Goal: Communication & Community: Participate in discussion

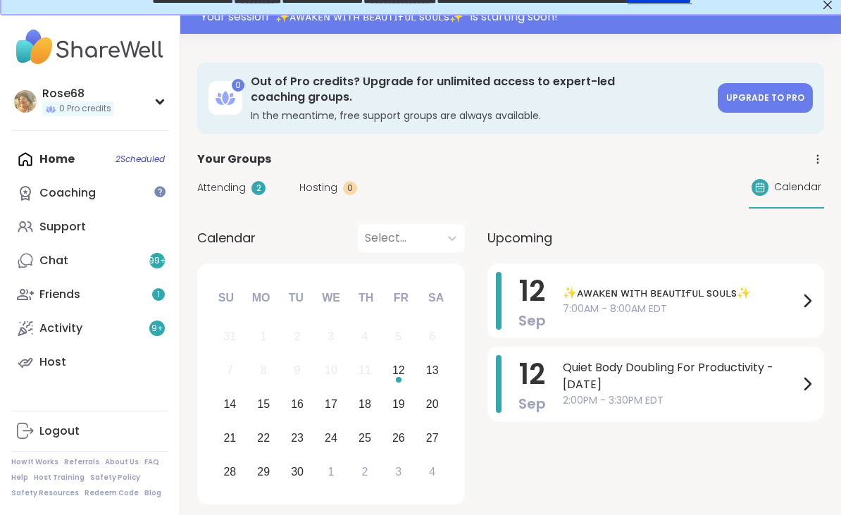
click at [66, 159] on div "Home 2 Scheduled Coaching Support Chat 99 + Friends 1 Activity 9 + Host" at bounding box center [89, 260] width 157 height 237
click at [84, 157] on div "Home 2 Scheduled Coaching Support Chat 99 + Friends 1 Activity 9 + Host" at bounding box center [89, 260] width 157 height 237
click at [80, 161] on div "Home 2 Scheduled Coaching Support Chat 99 + Friends 1 Activity 9 + Host" at bounding box center [89, 260] width 157 height 237
click at [52, 153] on div "Home 2 Scheduled Coaching Support Chat 99 + Friends 1 Activity 9 + Host" at bounding box center [89, 260] width 157 height 237
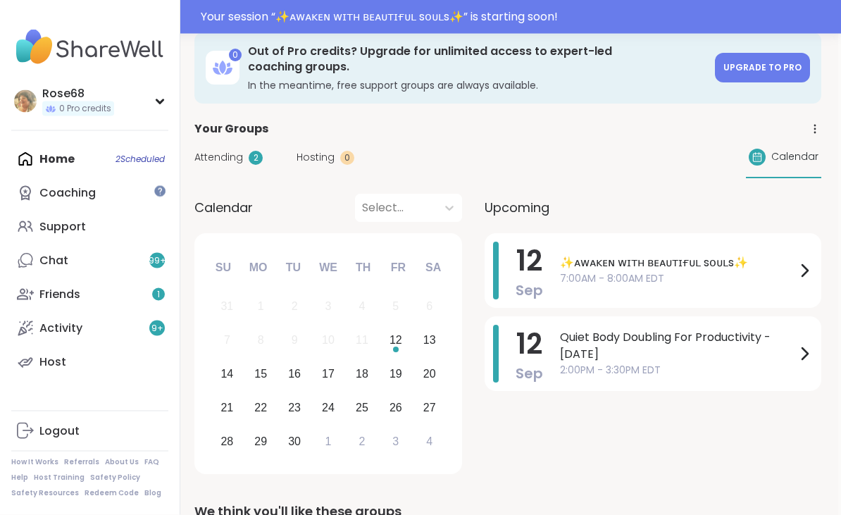
scroll to position [46, 3]
click at [596, 271] on span "7:00AM - 8:00AM EDT" at bounding box center [678, 278] width 236 height 15
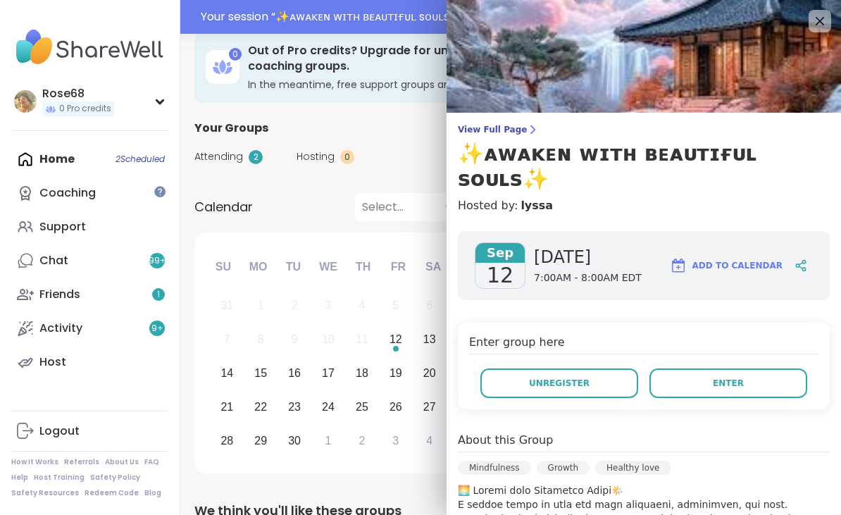
click at [738, 369] on button "Enter" at bounding box center [729, 384] width 158 height 30
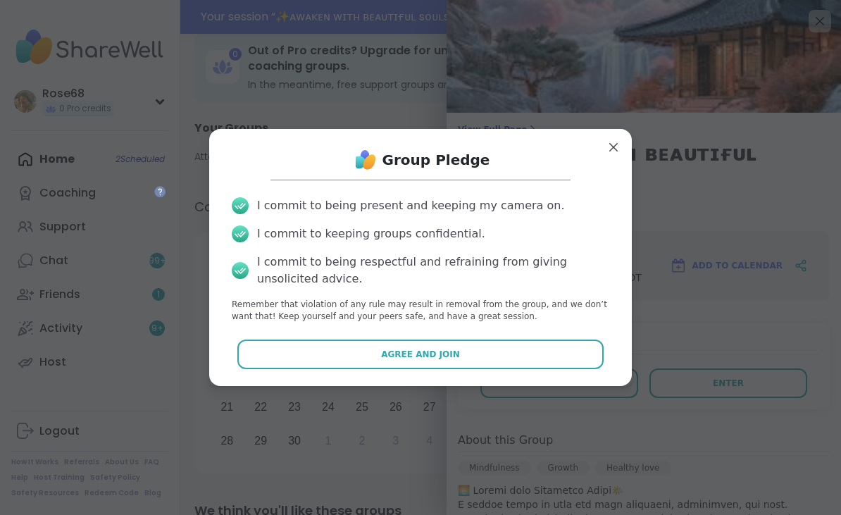
click at [407, 369] on button "Agree and Join" at bounding box center [421, 355] width 367 height 30
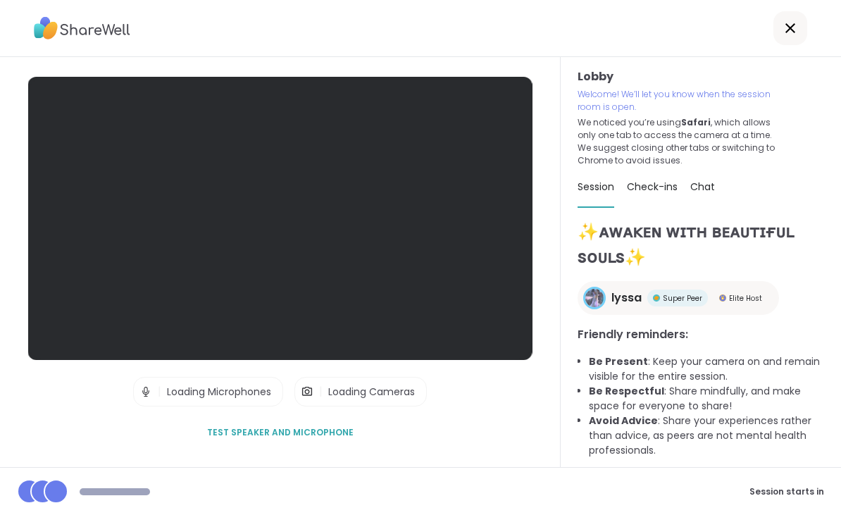
scroll to position [32, 0]
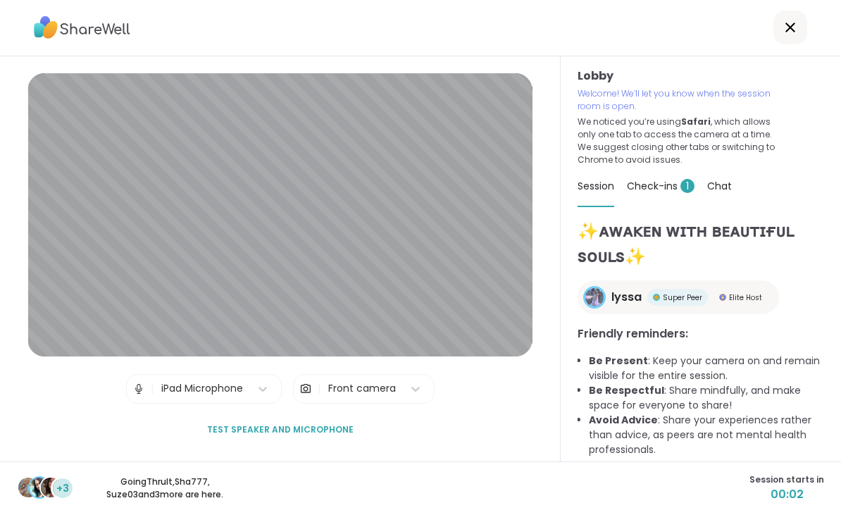
click at [744, 437] on div "✨ᴀᴡᴀᴋᴇɴ ᴡɪᴛʜ ʙᴇᴀᴜᴛɪғᴜʟ sᴏᴜʟs✨ lyssa Super Peer Elite Host Friendly reminders: B…" at bounding box center [701, 367] width 247 height 297
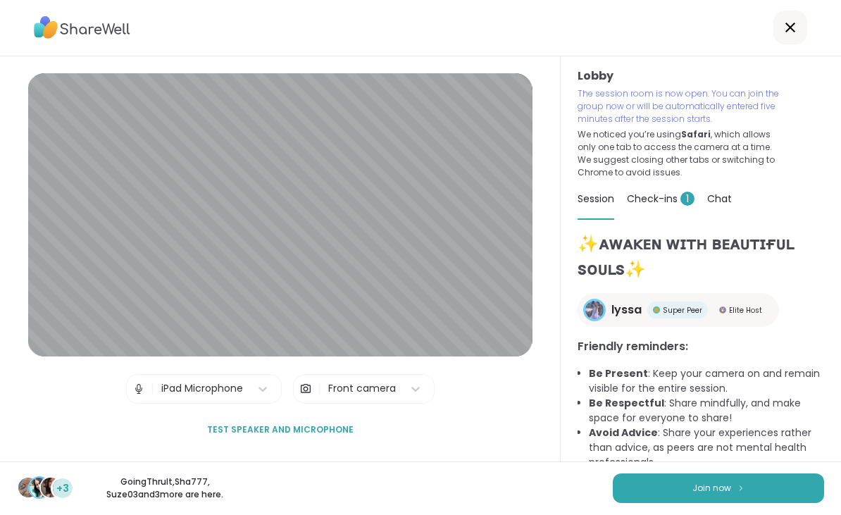
click at [753, 489] on button "Join now" at bounding box center [718, 489] width 211 height 30
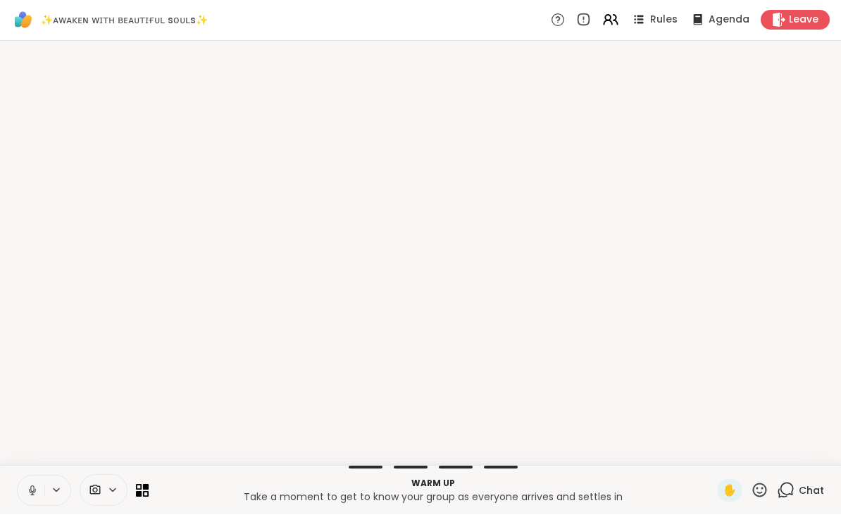
scroll to position [0, 0]
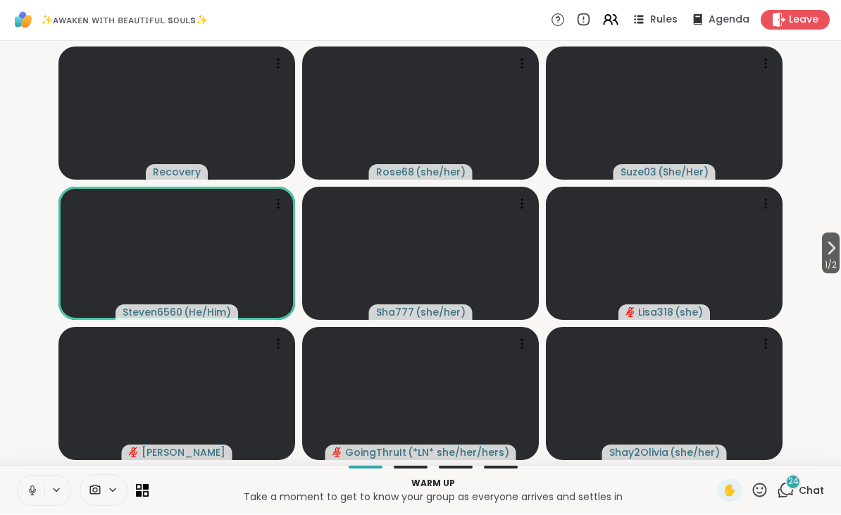
click at [834, 246] on icon at bounding box center [831, 248] width 17 height 17
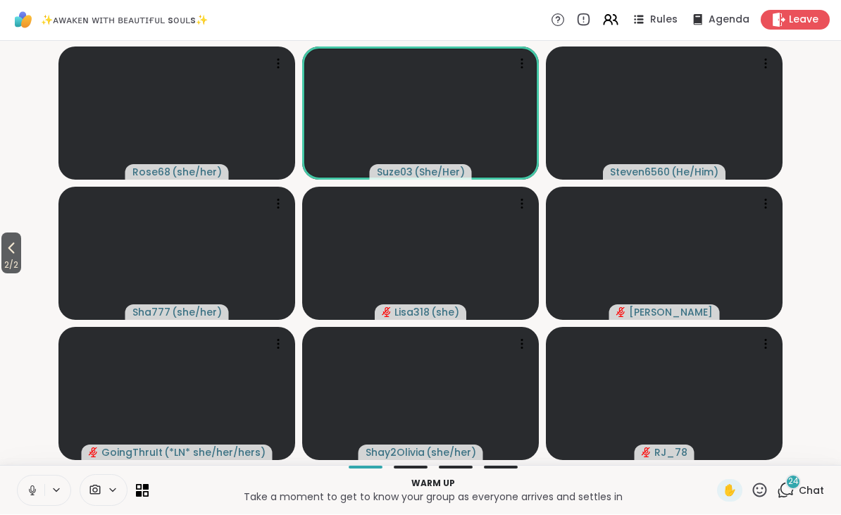
click at [11, 245] on icon at bounding box center [11, 248] width 17 height 17
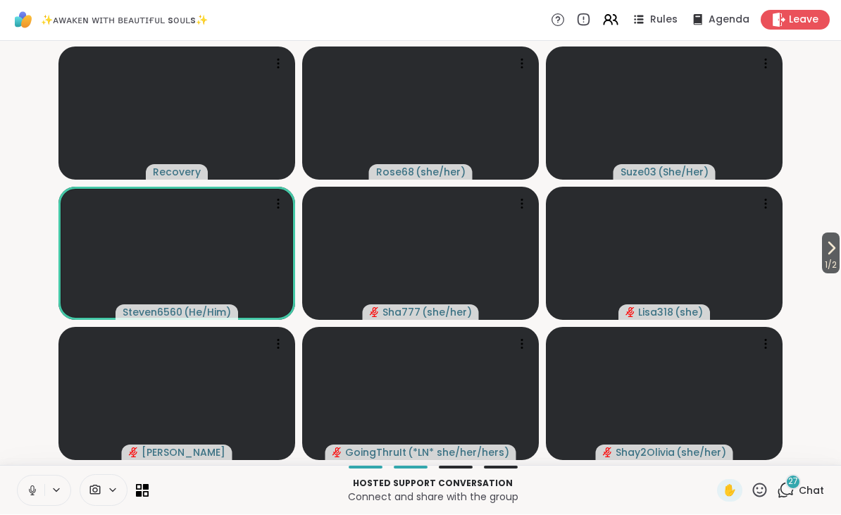
click at [35, 493] on icon at bounding box center [32, 491] width 13 height 13
click at [37, 483] on button at bounding box center [31, 491] width 27 height 30
click at [38, 485] on icon at bounding box center [32, 491] width 13 height 13
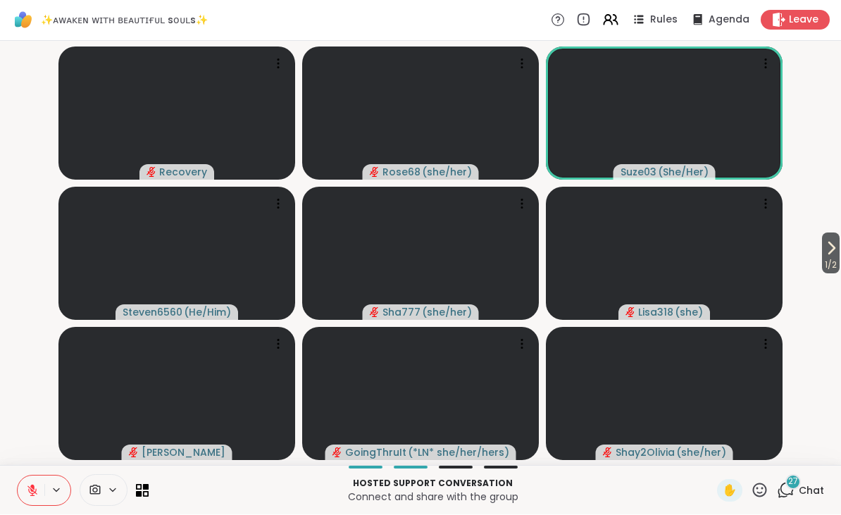
click at [751, 474] on div "Hosted support conversation Connect and share with the group ✋ 27 Chat" at bounding box center [420, 490] width 841 height 49
click at [762, 483] on icon at bounding box center [760, 491] width 18 height 18
click at [722, 458] on span "❤️" at bounding box center [719, 453] width 14 height 17
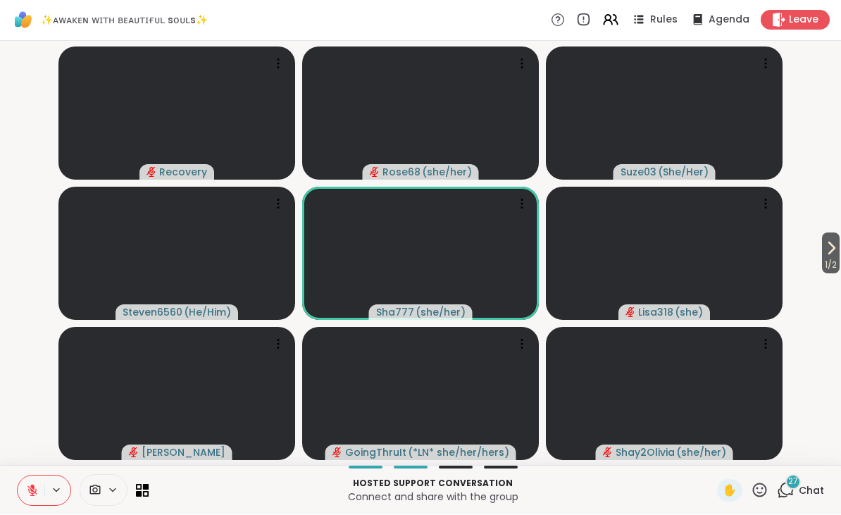
click at [766, 488] on icon at bounding box center [760, 491] width 18 height 18
click at [719, 450] on span "❤️" at bounding box center [719, 453] width 14 height 17
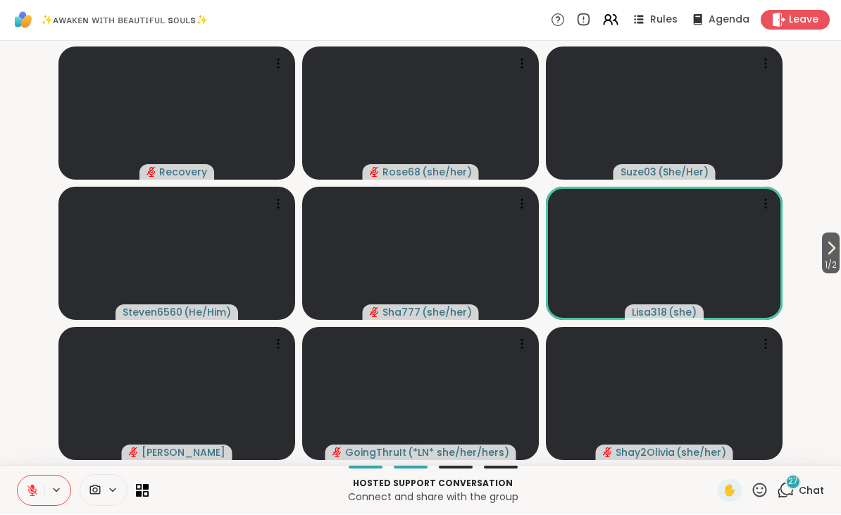
click at [762, 488] on icon at bounding box center [760, 491] width 18 height 18
click at [712, 452] on span "❤️" at bounding box center [719, 453] width 14 height 17
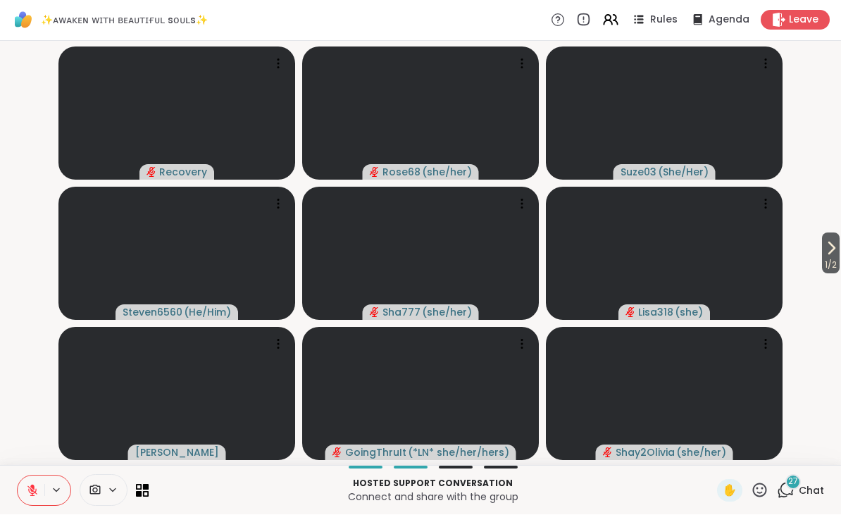
click at [760, 480] on div "✋" at bounding box center [742, 491] width 51 height 23
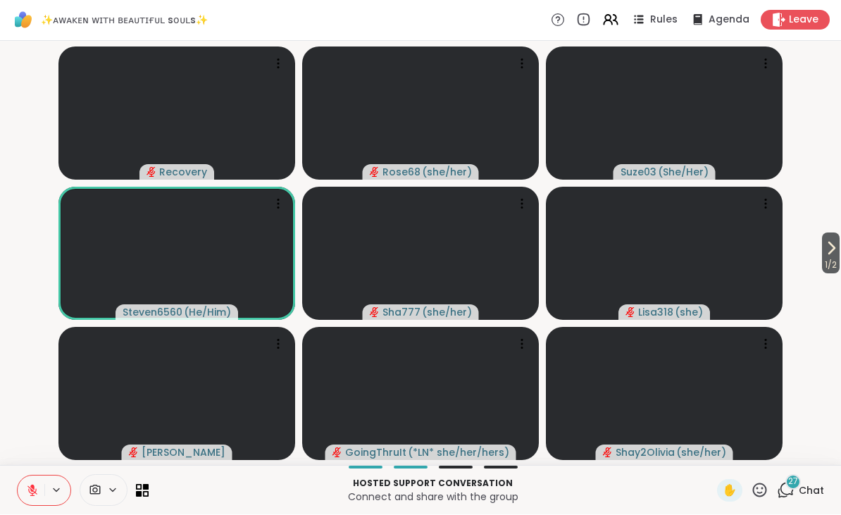
click at [766, 491] on icon at bounding box center [760, 491] width 18 height 18
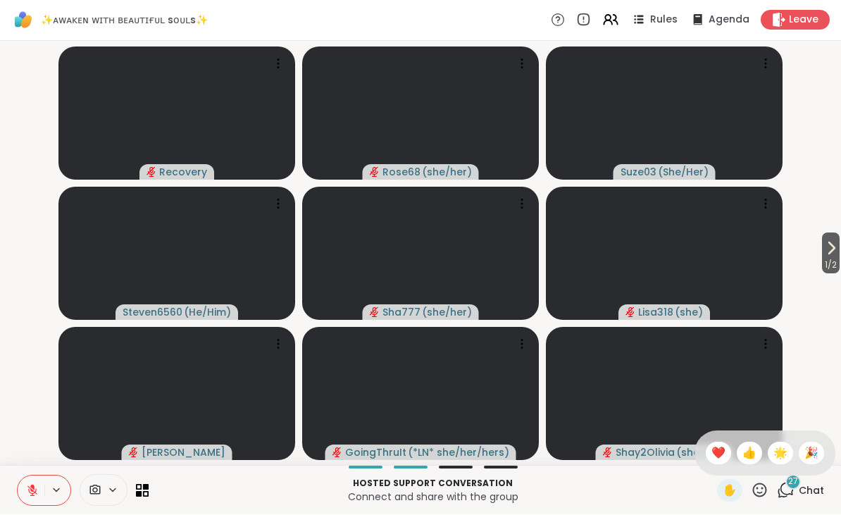
click at [714, 458] on span "❤️" at bounding box center [719, 453] width 14 height 17
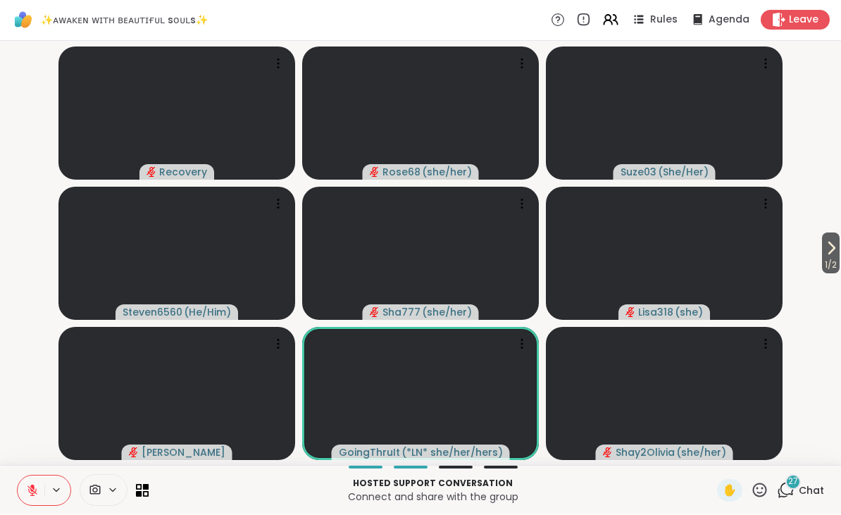
click at [758, 491] on icon at bounding box center [760, 491] width 18 height 18
click at [776, 447] on span "🌟" at bounding box center [781, 453] width 14 height 17
click at [761, 484] on icon at bounding box center [760, 490] width 14 height 14
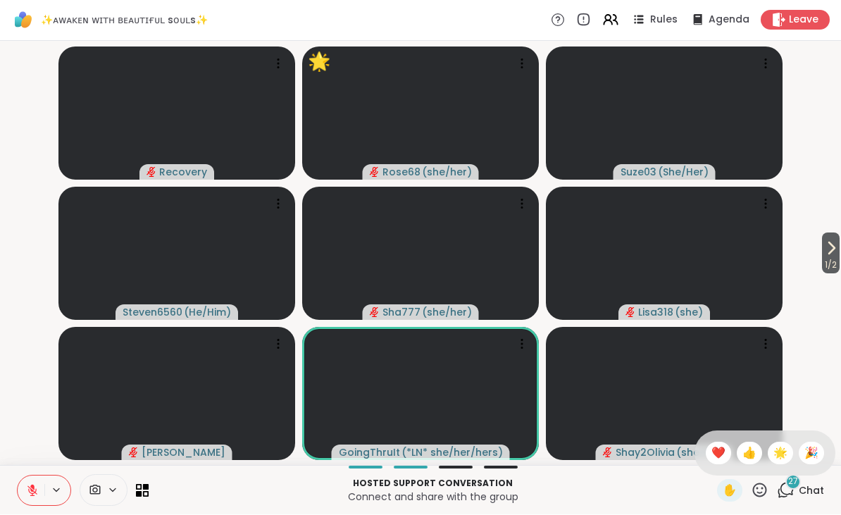
click at [813, 449] on span "🎉" at bounding box center [812, 453] width 14 height 17
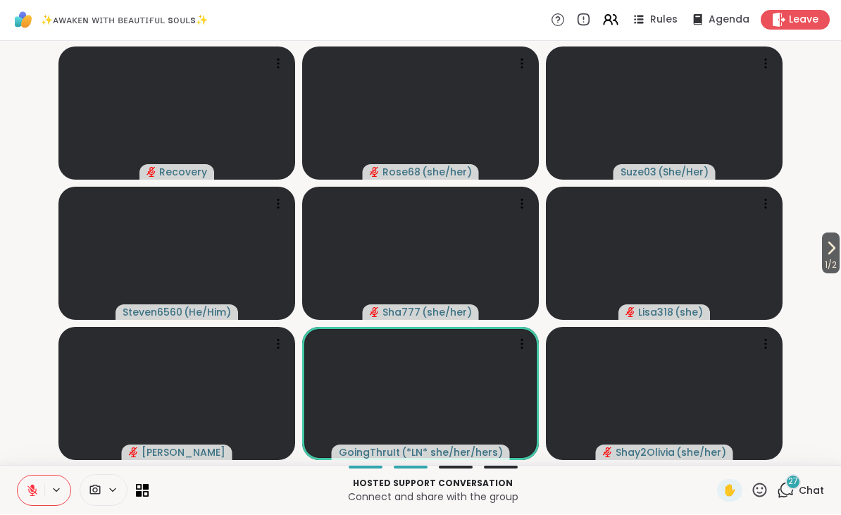
click at [764, 480] on div "✋" at bounding box center [742, 491] width 51 height 23
click at [761, 486] on icon at bounding box center [760, 491] width 18 height 18
click at [713, 457] on span "❤️" at bounding box center [719, 453] width 14 height 17
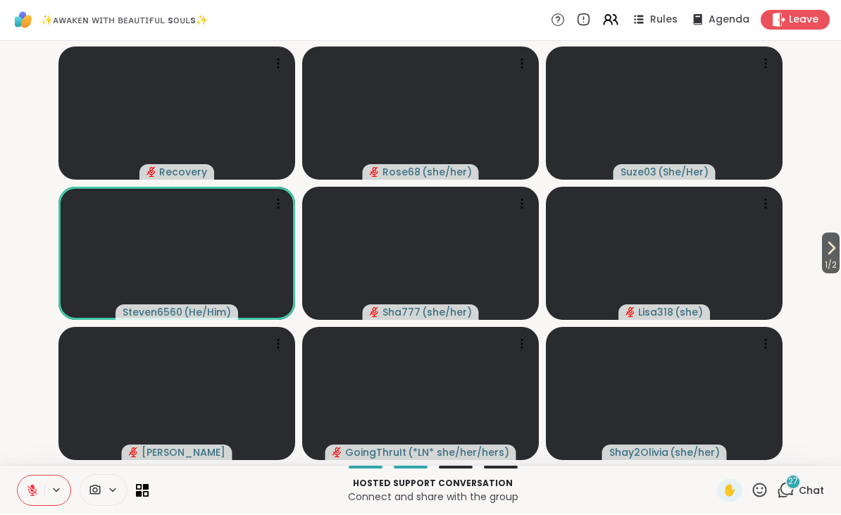
click at [755, 488] on icon at bounding box center [760, 490] width 14 height 14
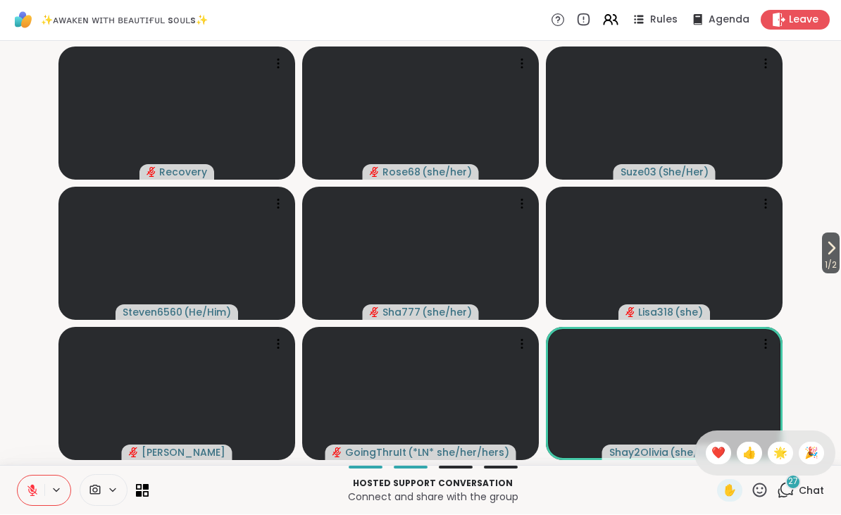
click at [712, 455] on span "❤️" at bounding box center [719, 453] width 14 height 17
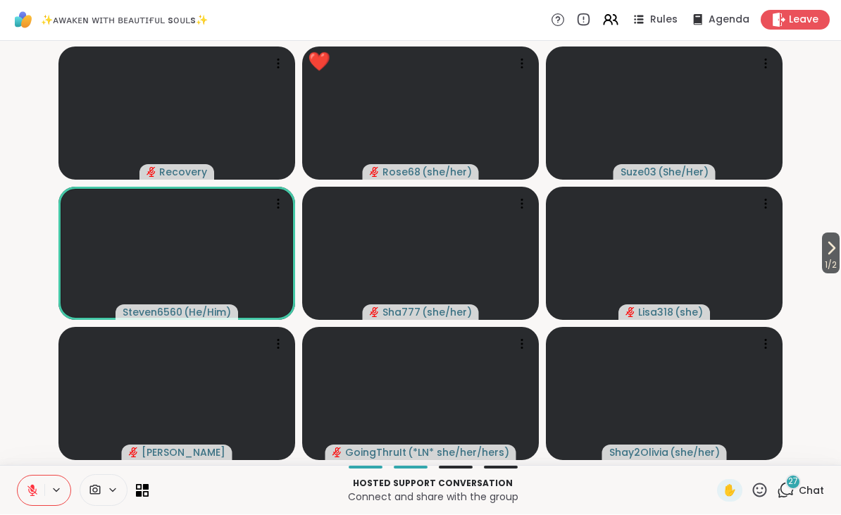
click at [759, 491] on icon at bounding box center [760, 491] width 18 height 18
click at [784, 451] on span "🌟" at bounding box center [781, 453] width 14 height 17
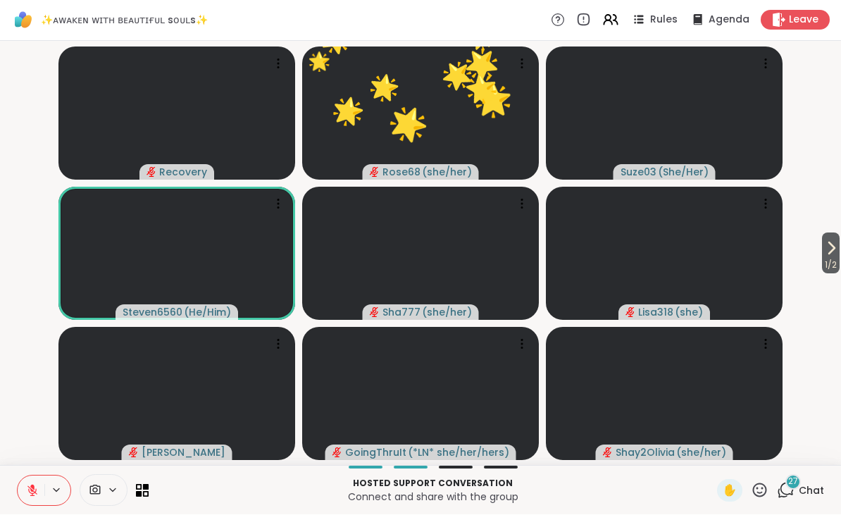
click at [835, 249] on icon at bounding box center [831, 248] width 17 height 17
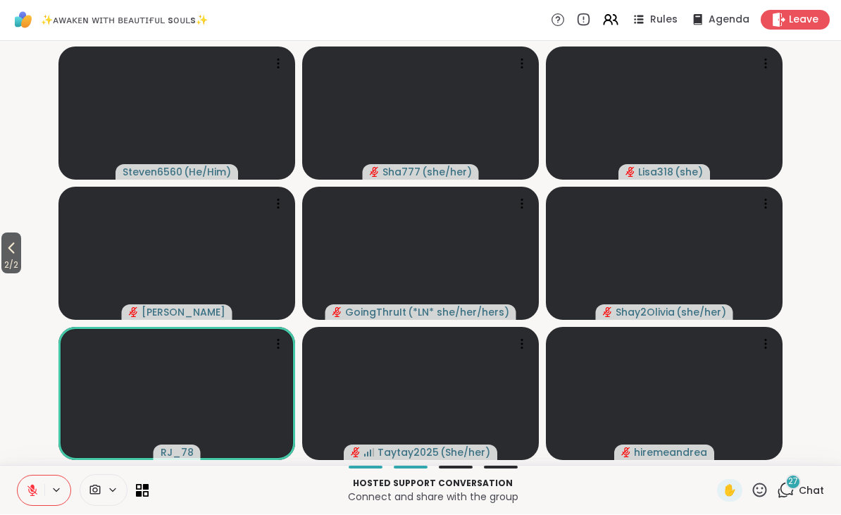
click at [756, 491] on icon at bounding box center [760, 491] width 18 height 18
click at [714, 449] on span "❤️" at bounding box center [719, 453] width 14 height 17
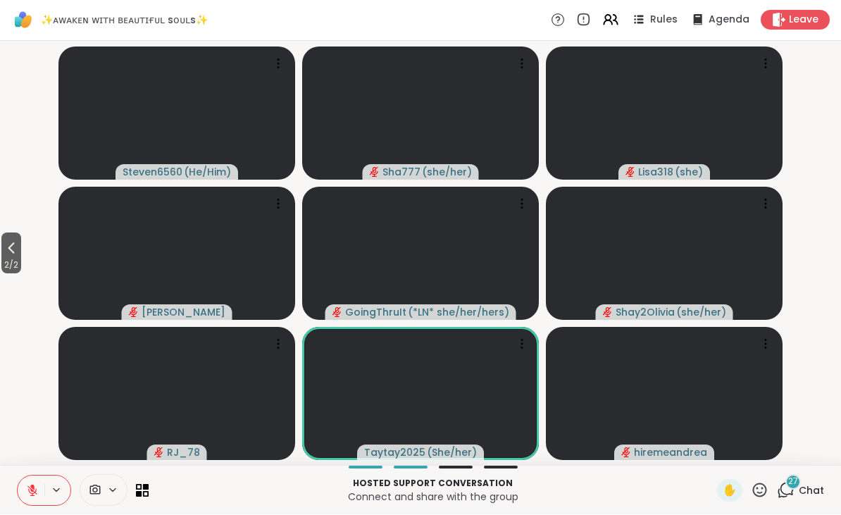
click at [761, 484] on icon at bounding box center [760, 490] width 14 height 14
click at [708, 448] on div "❤️" at bounding box center [718, 454] width 25 height 23
click at [760, 490] on icon at bounding box center [760, 491] width 18 height 18
click at [784, 445] on span "🌟" at bounding box center [781, 453] width 14 height 17
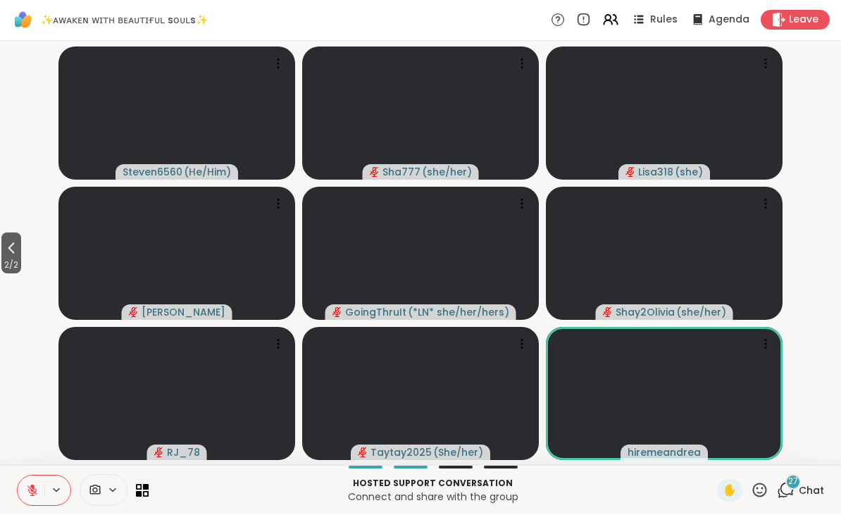
click at [760, 486] on icon at bounding box center [760, 491] width 18 height 18
click at [712, 452] on span "❤️" at bounding box center [719, 453] width 14 height 17
click at [765, 486] on icon at bounding box center [760, 490] width 14 height 14
click at [785, 452] on span "🌟" at bounding box center [781, 453] width 14 height 17
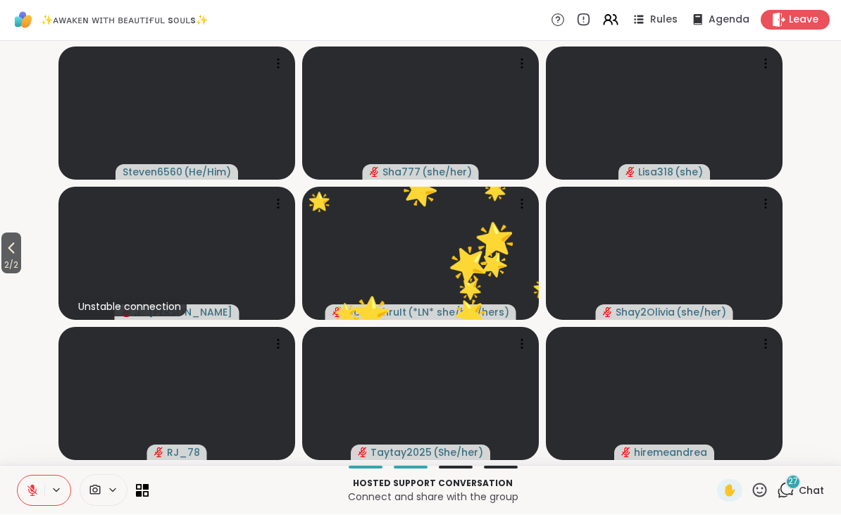
click at [10, 241] on icon at bounding box center [11, 248] width 17 height 17
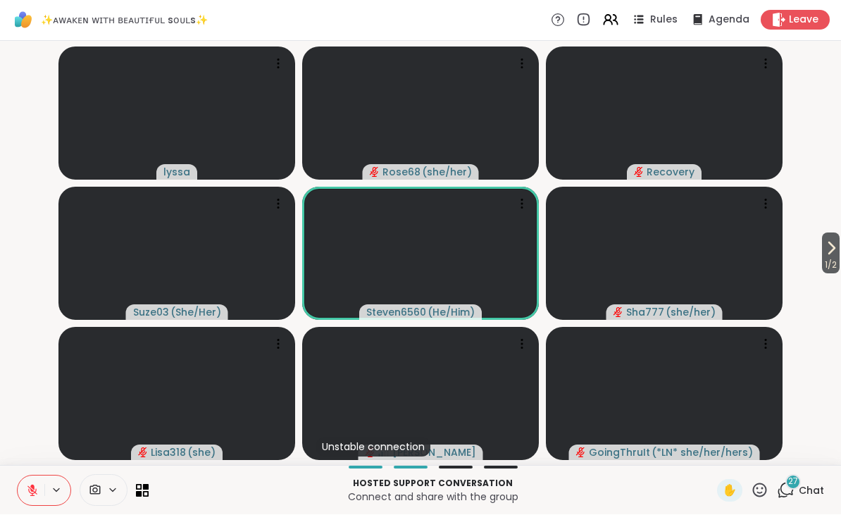
click at [755, 485] on icon at bounding box center [760, 491] width 18 height 18
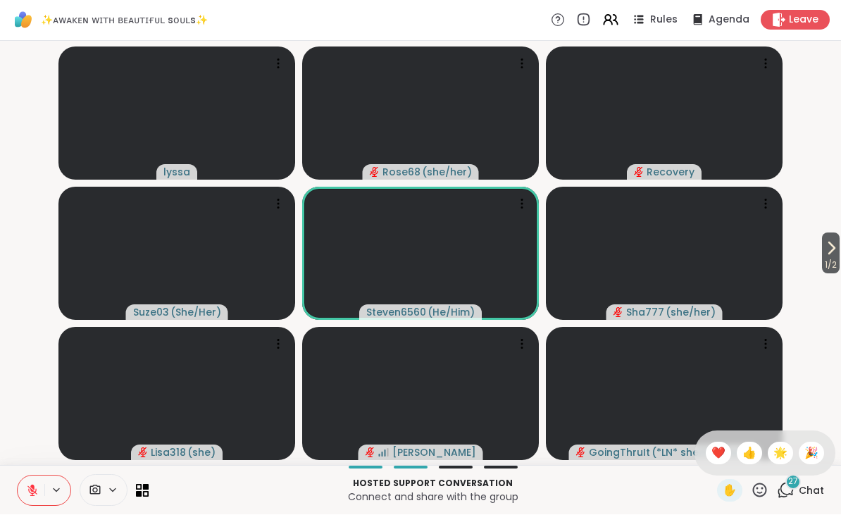
click at [715, 455] on span "❤️" at bounding box center [719, 453] width 14 height 17
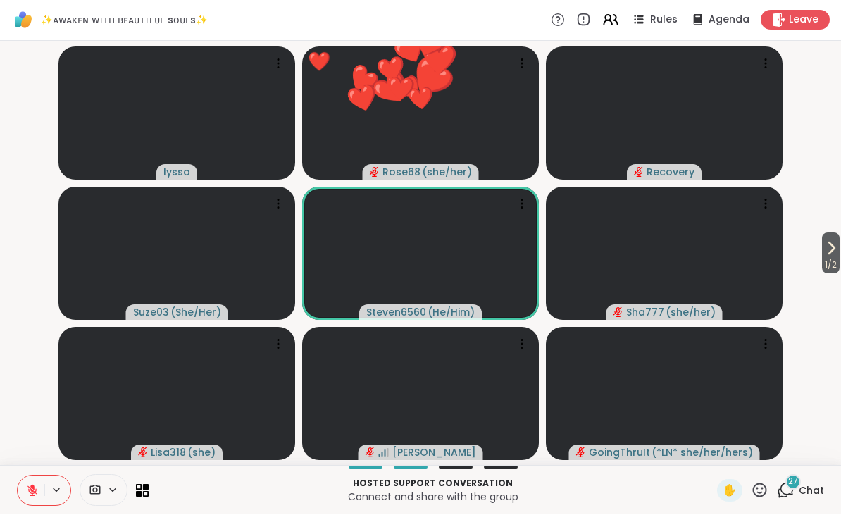
click at [755, 488] on icon at bounding box center [760, 490] width 14 height 14
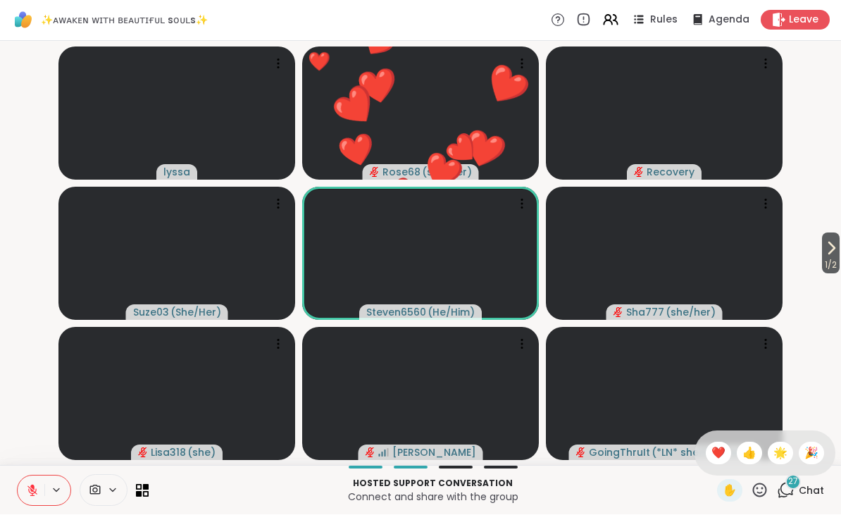
click at [751, 453] on span "👍" at bounding box center [750, 453] width 14 height 17
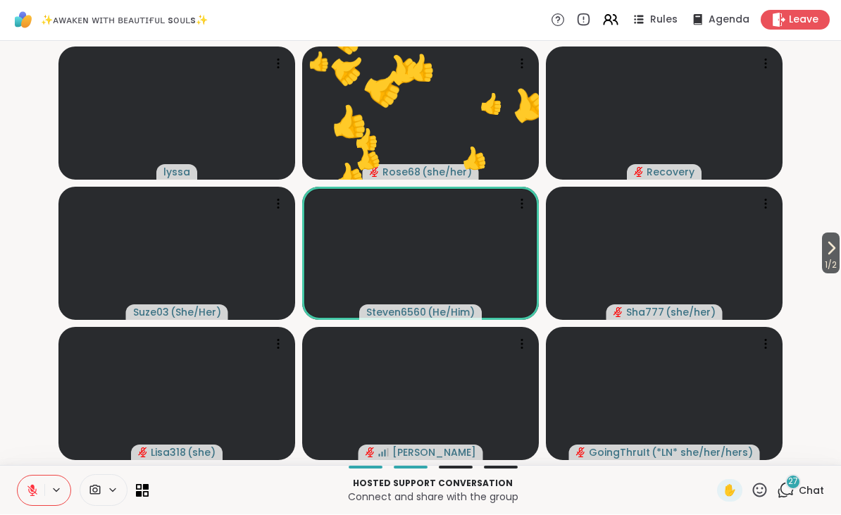
click at [748, 486] on div "✋" at bounding box center [742, 491] width 51 height 23
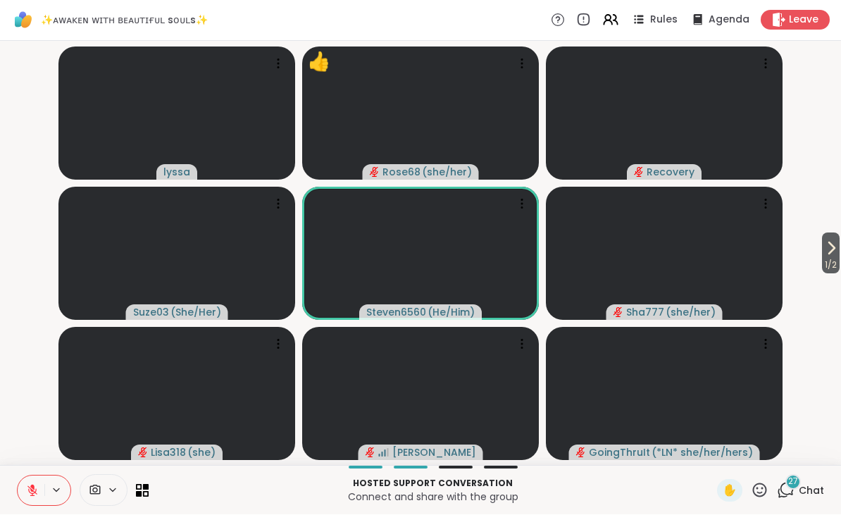
click at [760, 482] on icon at bounding box center [760, 491] width 18 height 18
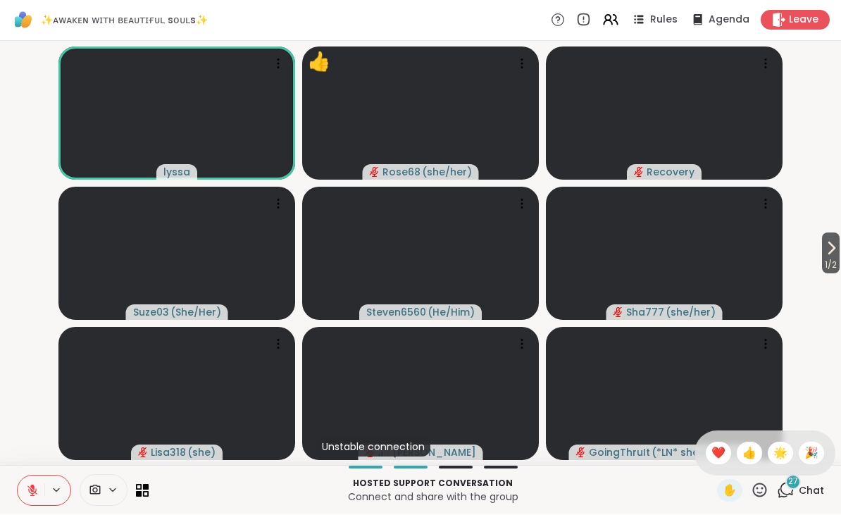
click at [780, 452] on span "🌟" at bounding box center [781, 453] width 14 height 17
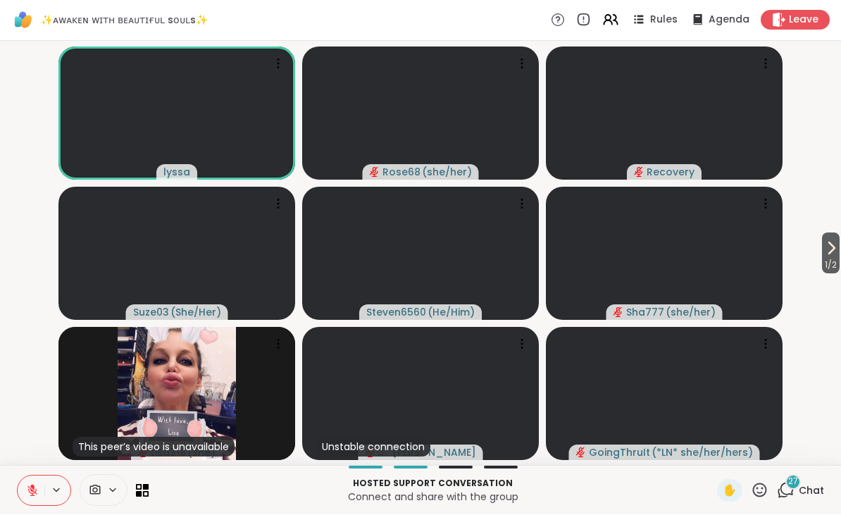
click at [35, 481] on button at bounding box center [31, 491] width 27 height 30
click at [37, 485] on icon at bounding box center [32, 491] width 13 height 13
click at [39, 483] on button at bounding box center [31, 491] width 27 height 30
click at [35, 485] on icon at bounding box center [32, 491] width 13 height 13
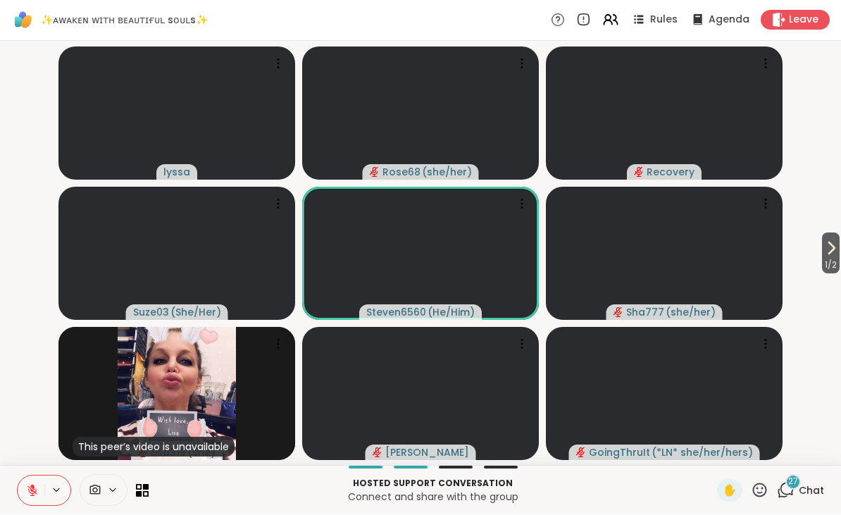
click at [37, 491] on icon at bounding box center [32, 491] width 13 height 13
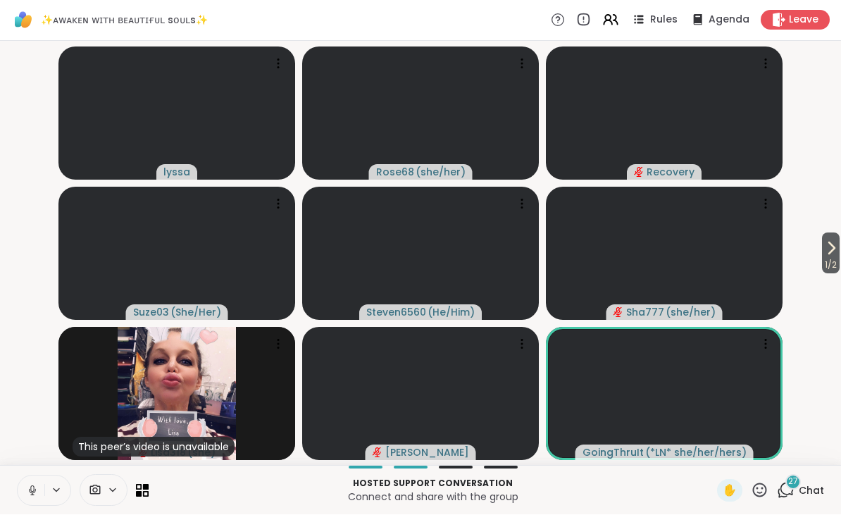
click at [42, 476] on button at bounding box center [31, 491] width 27 height 30
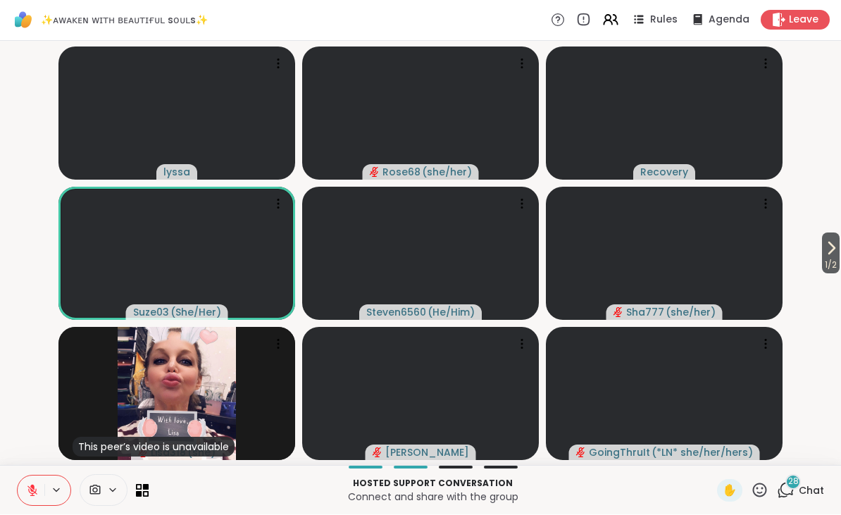
click at [32, 488] on icon at bounding box center [32, 488] width 4 height 6
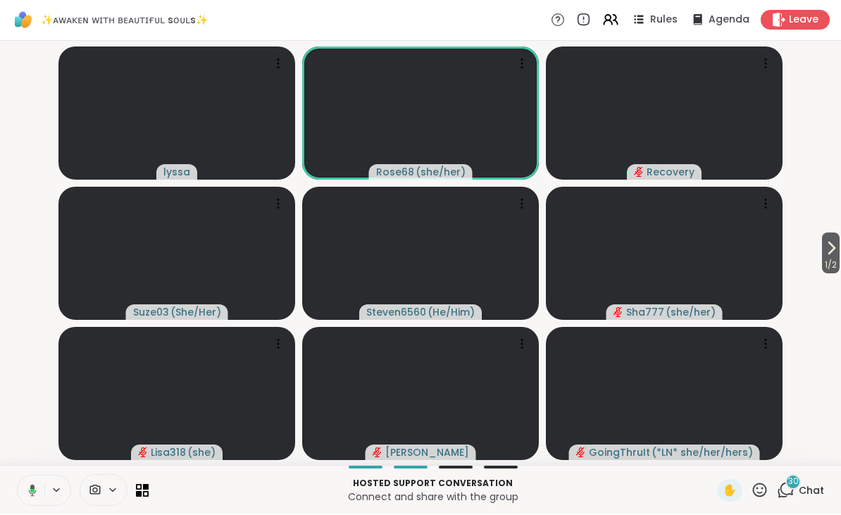
click at [43, 491] on button at bounding box center [30, 491] width 29 height 30
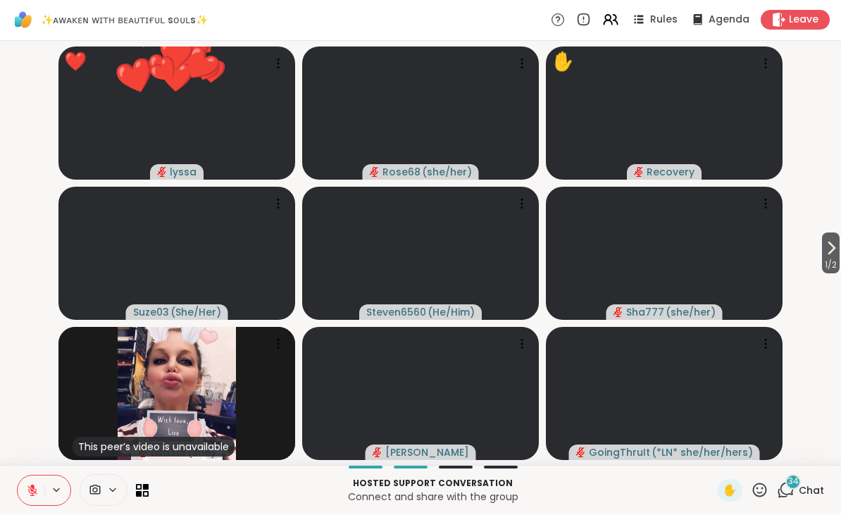
click at [839, 240] on button "1 / 2" at bounding box center [831, 253] width 18 height 41
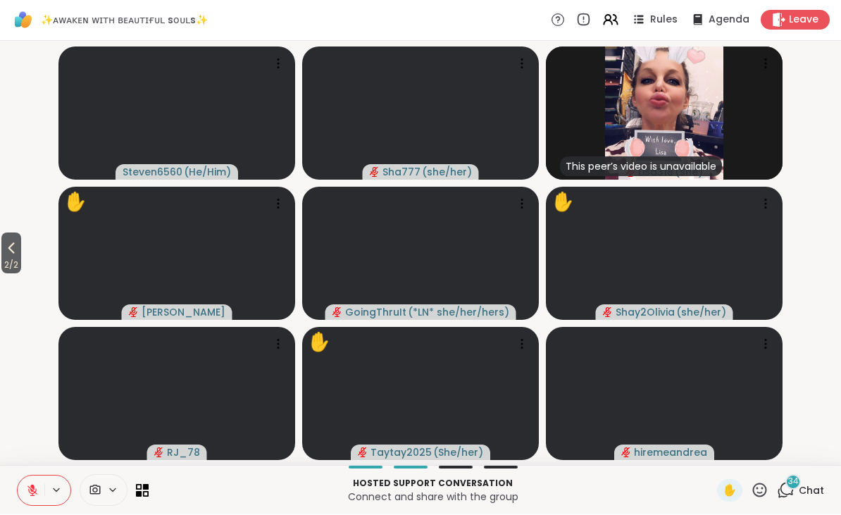
click at [728, 484] on span "✋" at bounding box center [730, 491] width 14 height 17
click at [6, 251] on icon at bounding box center [11, 248] width 17 height 17
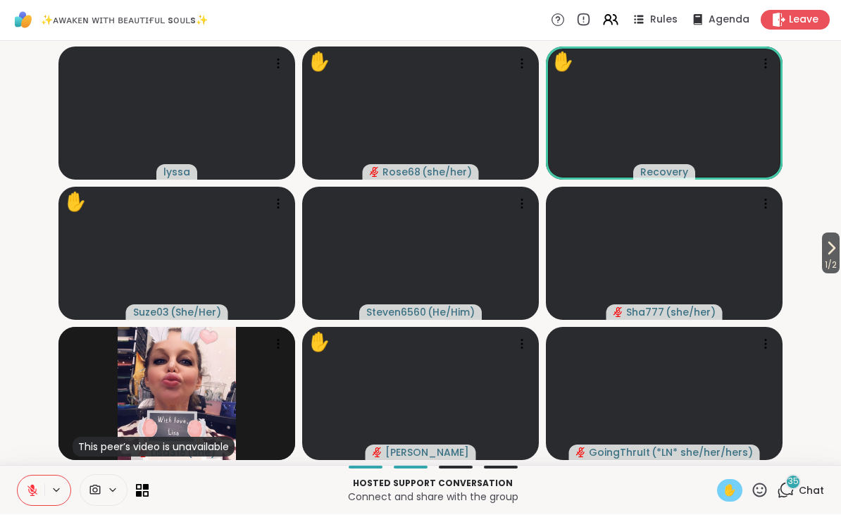
click at [755, 493] on icon at bounding box center [760, 490] width 14 height 14
click at [712, 453] on span "❤️" at bounding box center [719, 453] width 14 height 17
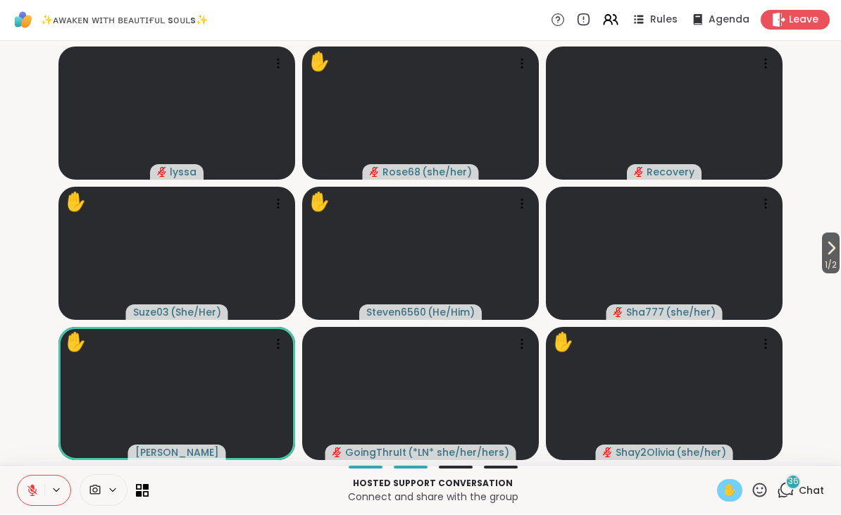
click at [767, 486] on icon at bounding box center [760, 490] width 14 height 14
click at [712, 457] on span "❤️" at bounding box center [719, 453] width 14 height 17
click at [21, 206] on video-player-container "1 / 2 ❤️ lyssa ❤️ ❤️ ❤️ ❤️ ❤️ ❤️ ❤️ ❤️ ✋ Rose68 ( she/her ) Recovery ✋ Suze03 (…" at bounding box center [420, 253] width 825 height 413
click at [765, 485] on icon at bounding box center [760, 490] width 14 height 14
click at [714, 451] on span "❤️" at bounding box center [719, 453] width 14 height 17
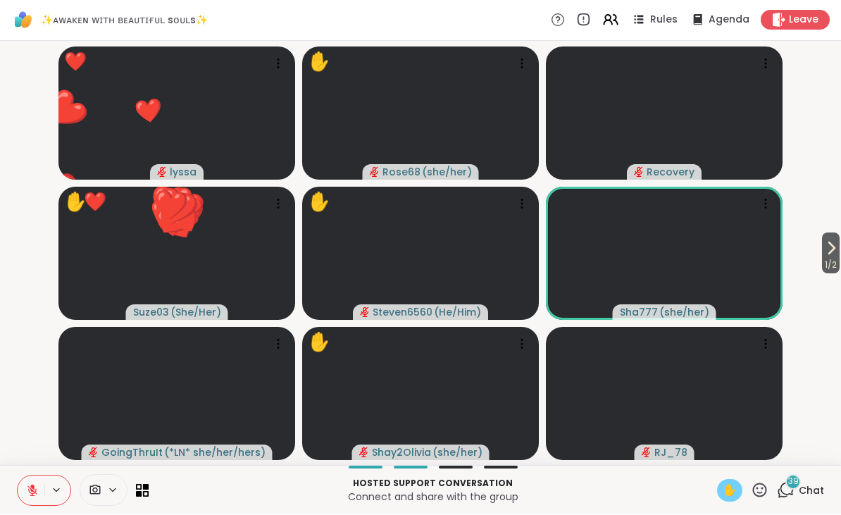
click at [762, 488] on icon at bounding box center [760, 491] width 18 height 18
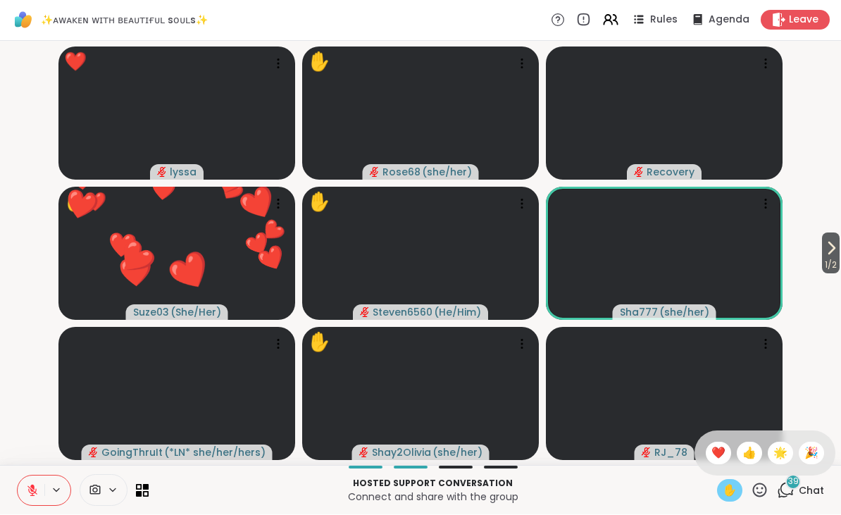
click at [720, 453] on span "❤️" at bounding box center [719, 453] width 14 height 17
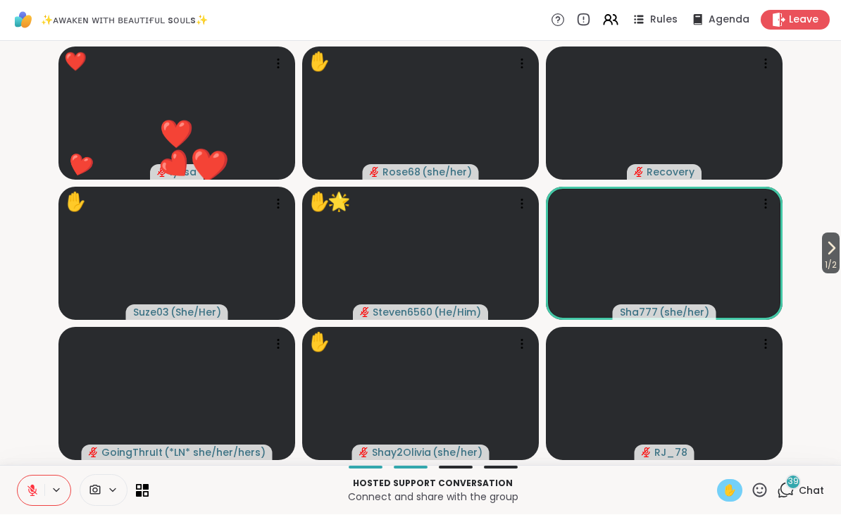
click at [761, 485] on icon at bounding box center [760, 491] width 18 height 18
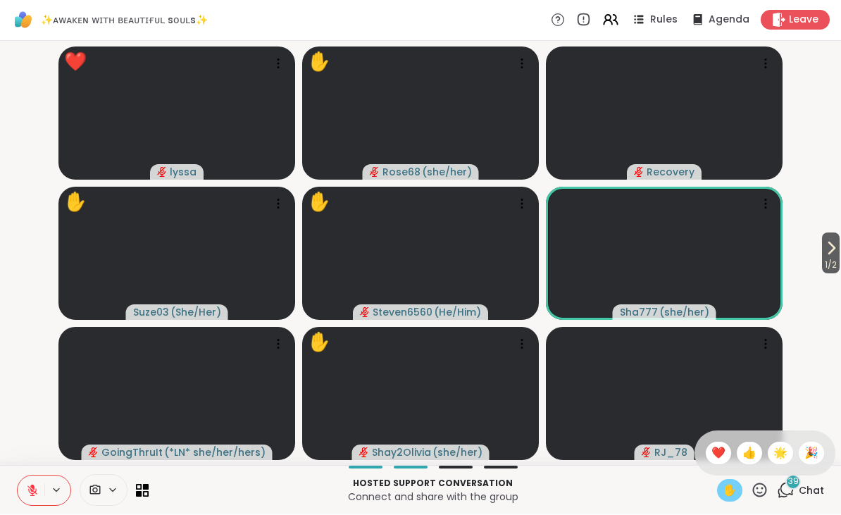
click at [713, 452] on span "❤️" at bounding box center [719, 453] width 14 height 17
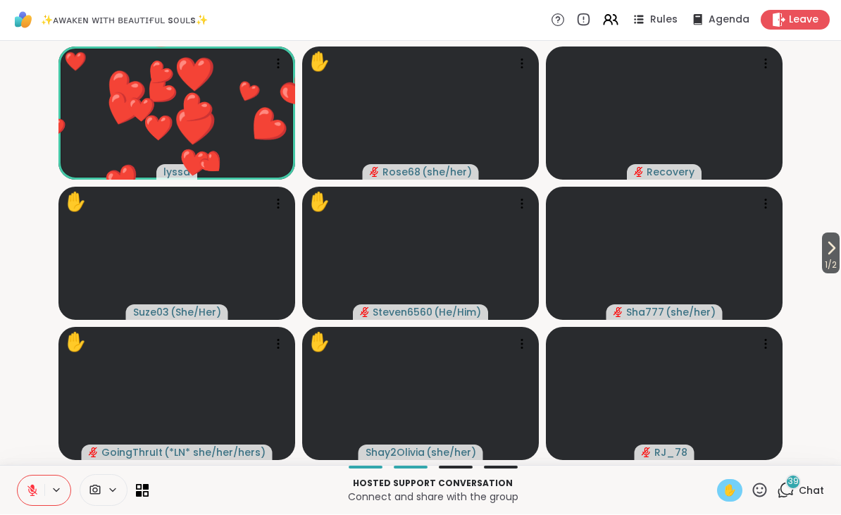
click at [766, 483] on icon at bounding box center [760, 491] width 18 height 18
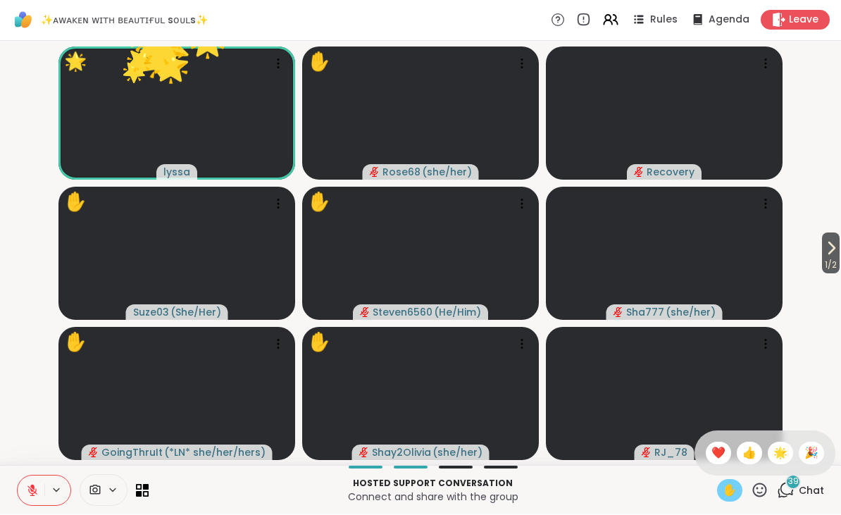
click at [714, 448] on span "❤️" at bounding box center [719, 453] width 14 height 17
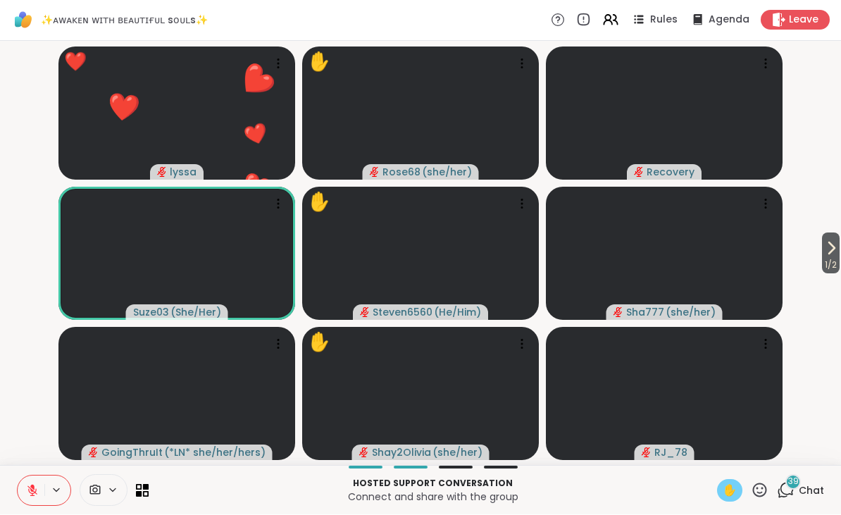
click at [761, 484] on icon at bounding box center [760, 490] width 14 height 14
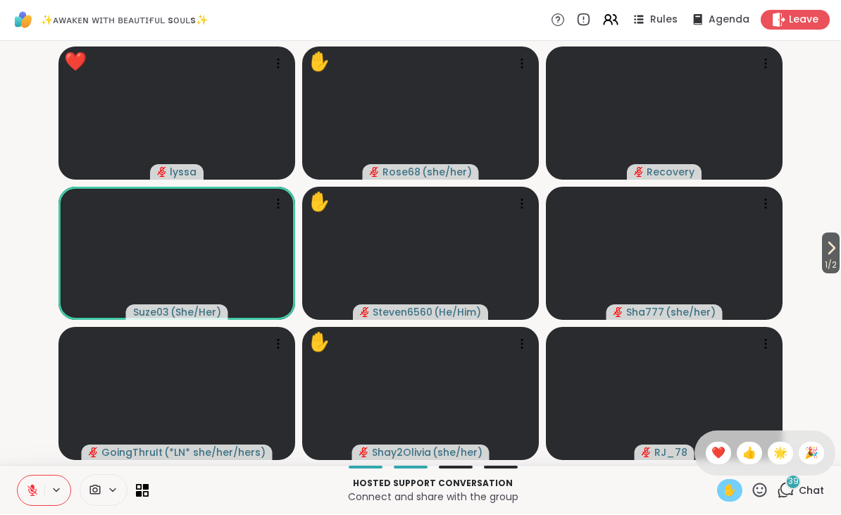
click at [771, 447] on div "🌟" at bounding box center [780, 454] width 25 height 23
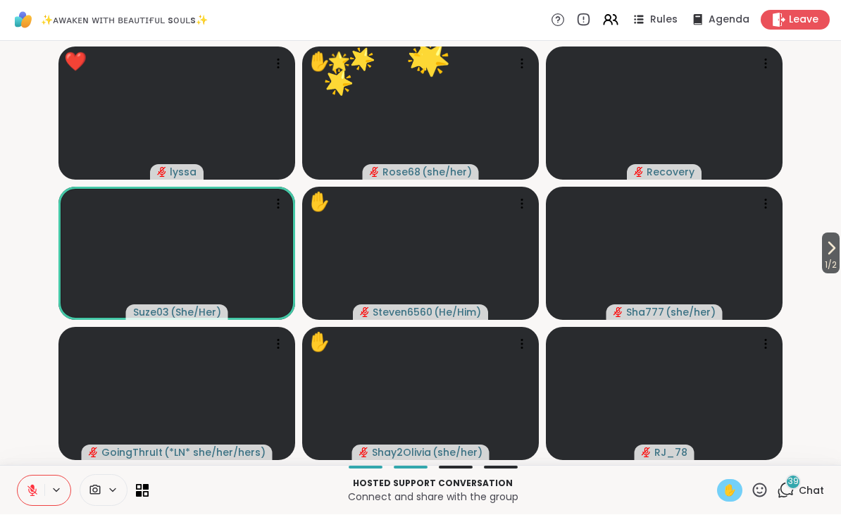
click at [759, 485] on icon at bounding box center [760, 491] width 18 height 18
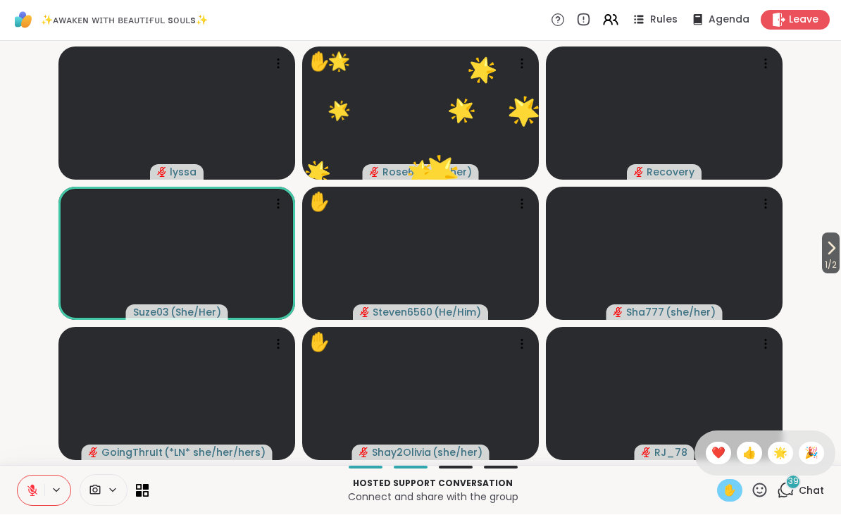
click at [715, 446] on span "❤️" at bounding box center [719, 453] width 14 height 17
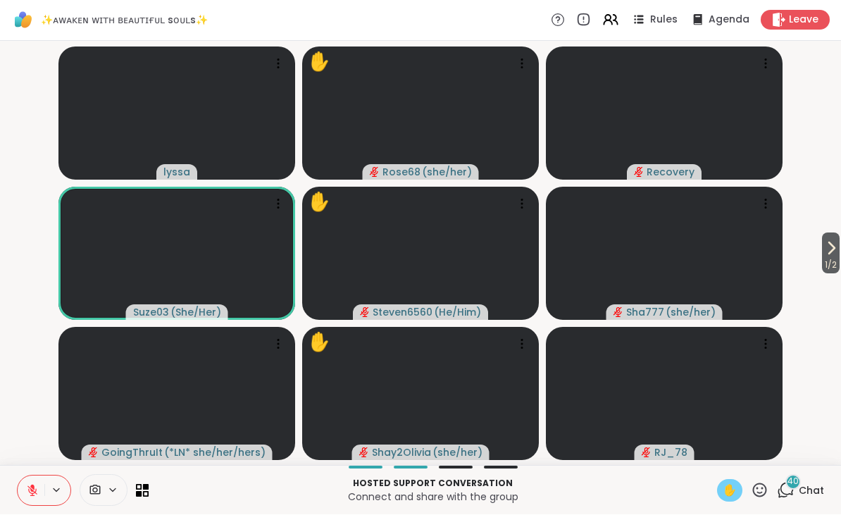
click at [760, 483] on icon at bounding box center [760, 491] width 18 height 18
click at [716, 456] on span "❤️" at bounding box center [719, 453] width 14 height 17
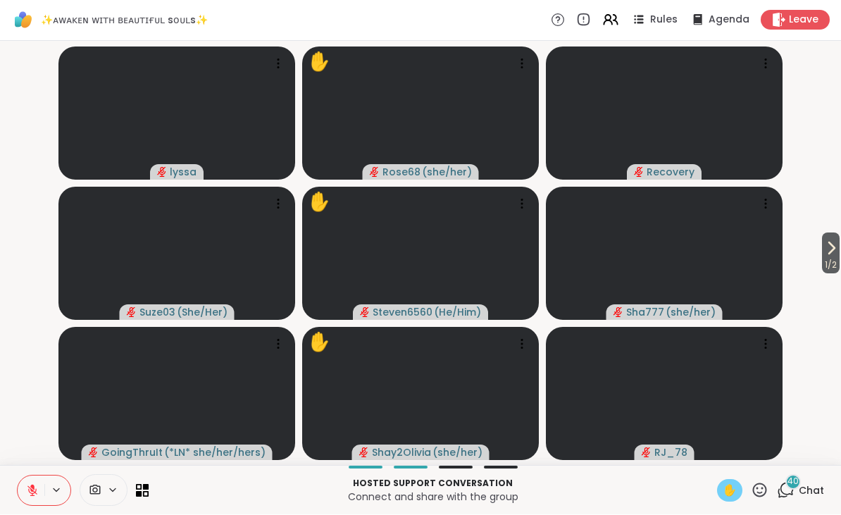
click at [41, 491] on button at bounding box center [31, 491] width 27 height 30
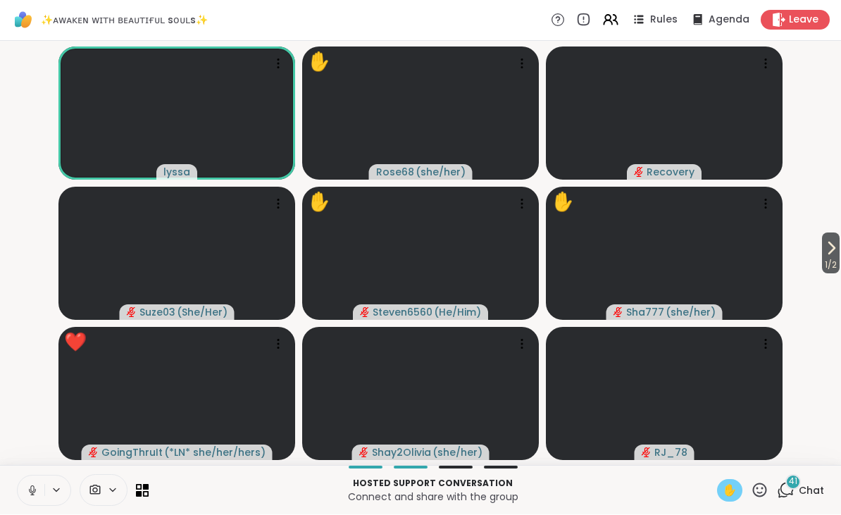
click at [46, 486] on button at bounding box center [57, 491] width 26 height 12
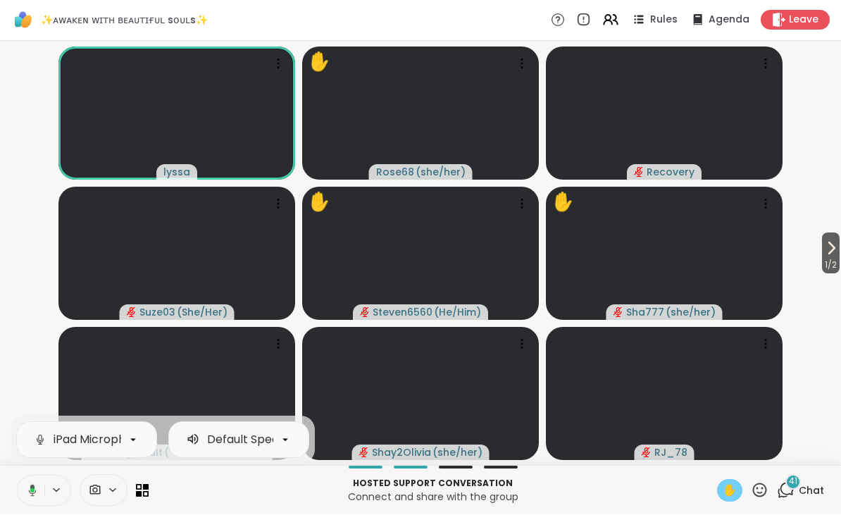
click at [37, 487] on button at bounding box center [30, 491] width 29 height 30
click at [25, 495] on button at bounding box center [31, 491] width 27 height 30
click at [723, 483] on span "✋" at bounding box center [730, 491] width 14 height 17
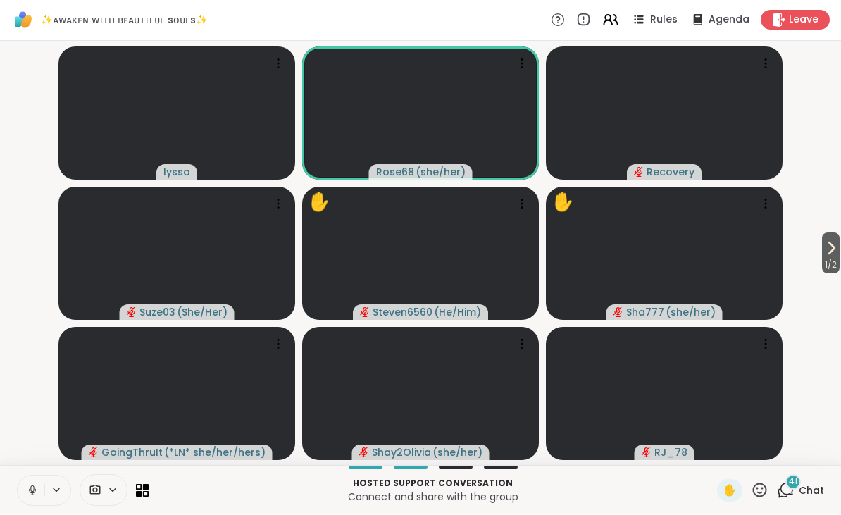
click at [38, 482] on button at bounding box center [31, 491] width 27 height 30
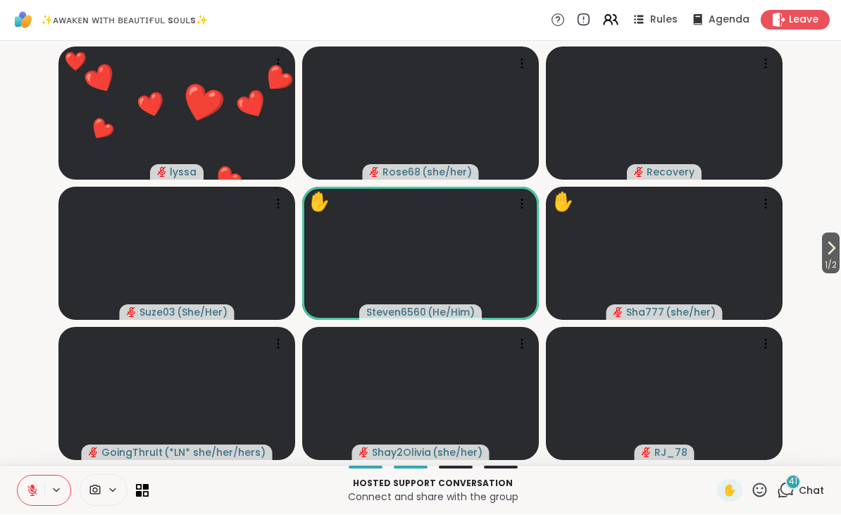
click at [761, 490] on icon at bounding box center [760, 491] width 18 height 18
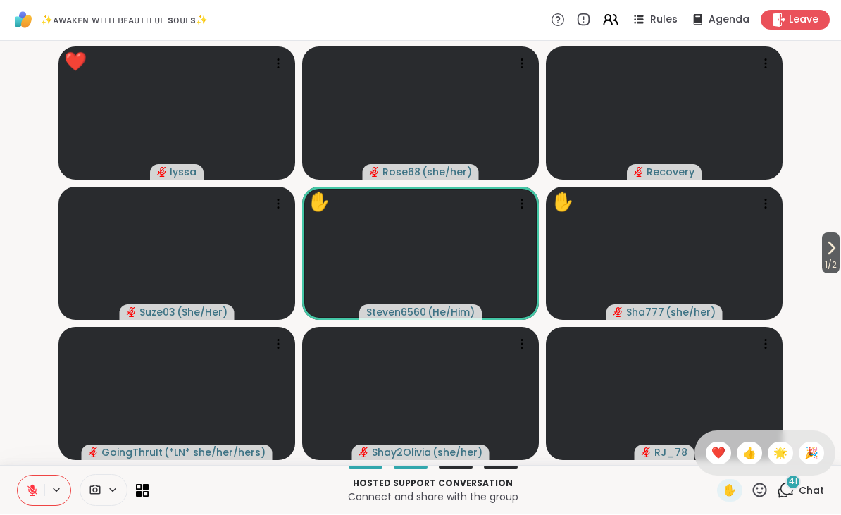
click at [716, 455] on span "❤️" at bounding box center [719, 453] width 14 height 17
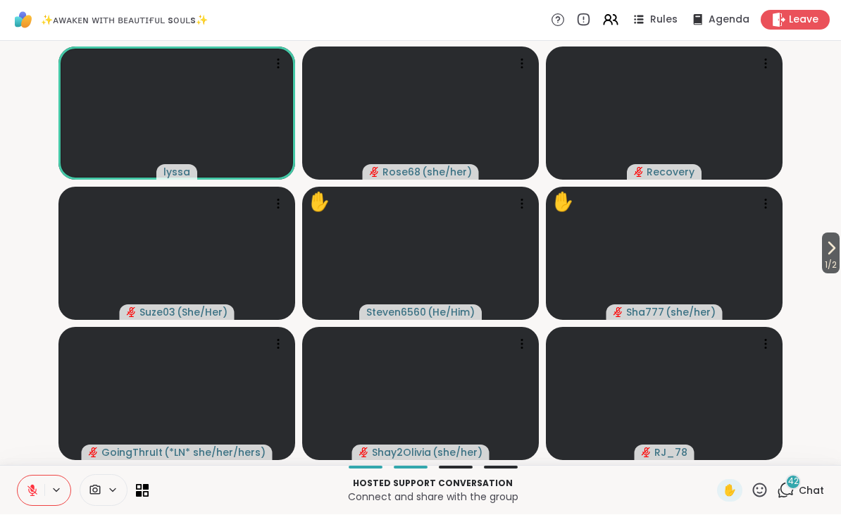
click at [760, 487] on icon at bounding box center [760, 491] width 18 height 18
click at [759, 459] on div "👍" at bounding box center [749, 454] width 25 height 23
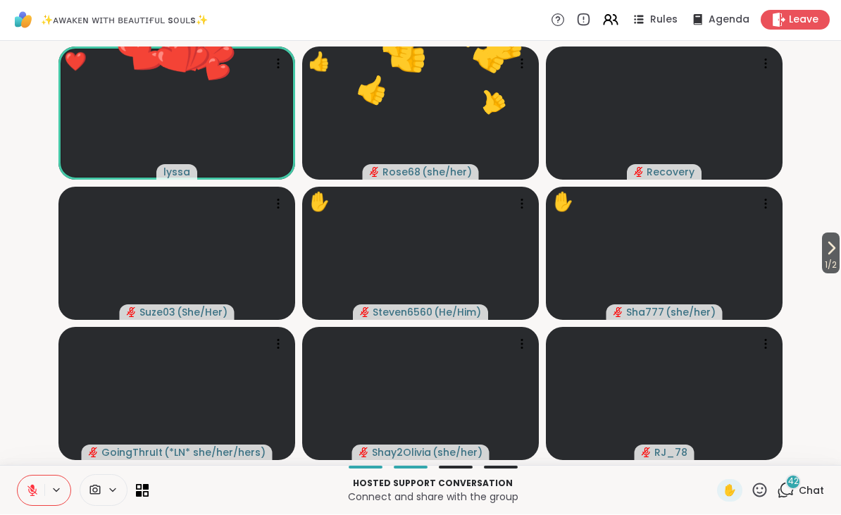
click at [758, 489] on icon at bounding box center [760, 491] width 18 height 18
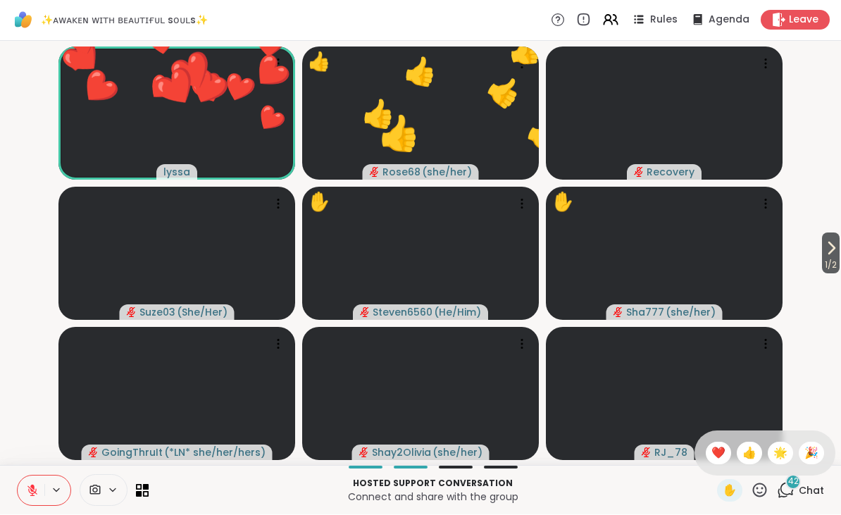
click at [717, 445] on span "❤️" at bounding box center [719, 453] width 14 height 17
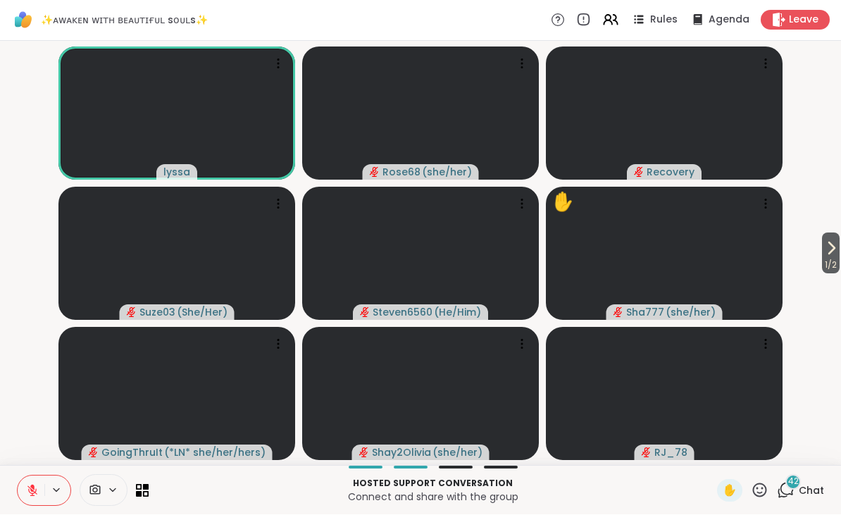
click at [34, 493] on icon at bounding box center [32, 491] width 10 height 10
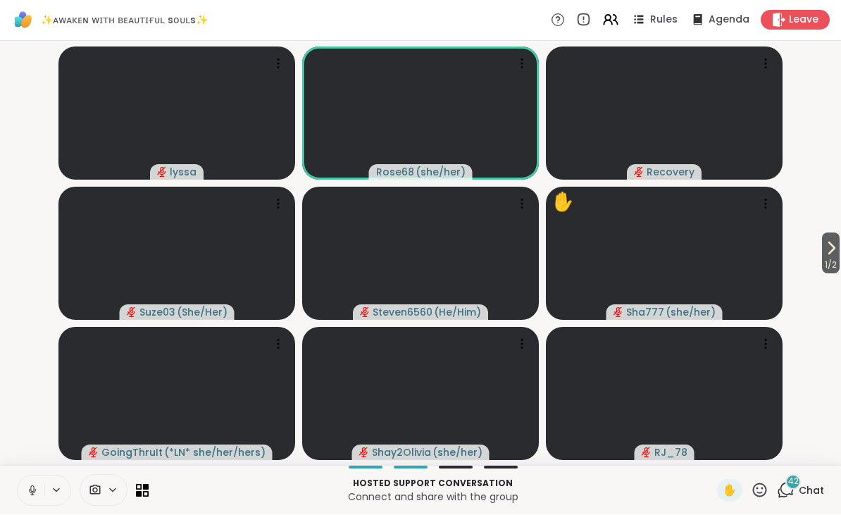
click at [45, 494] on button at bounding box center [57, 491] width 26 height 12
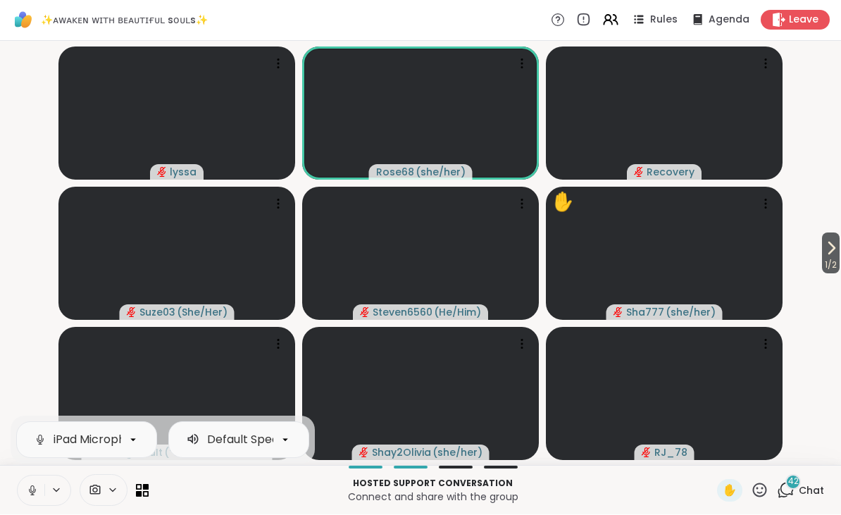
click at [43, 491] on button at bounding box center [31, 491] width 27 height 30
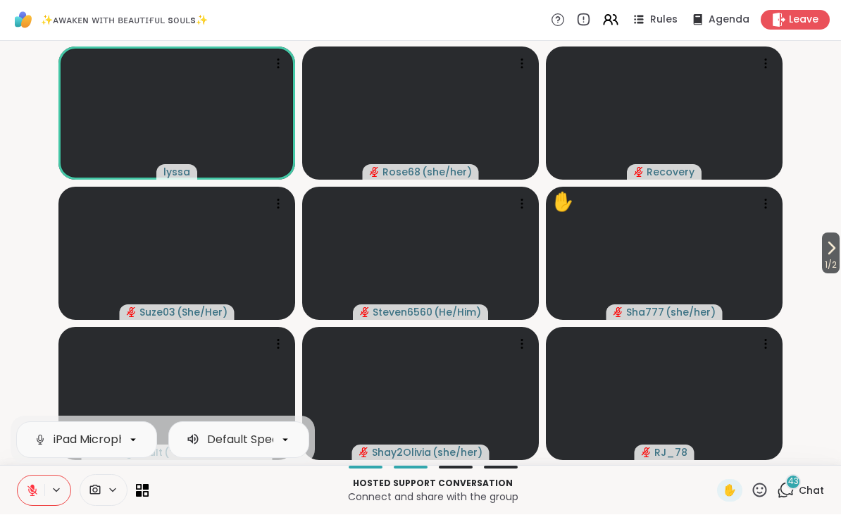
click at [15, 276] on video-player-container "1 / 2 lyssa Rose68 ( she/her ) Recovery Suze03 ( She/Her ) Steven6560 ( He/Him …" at bounding box center [420, 253] width 825 height 413
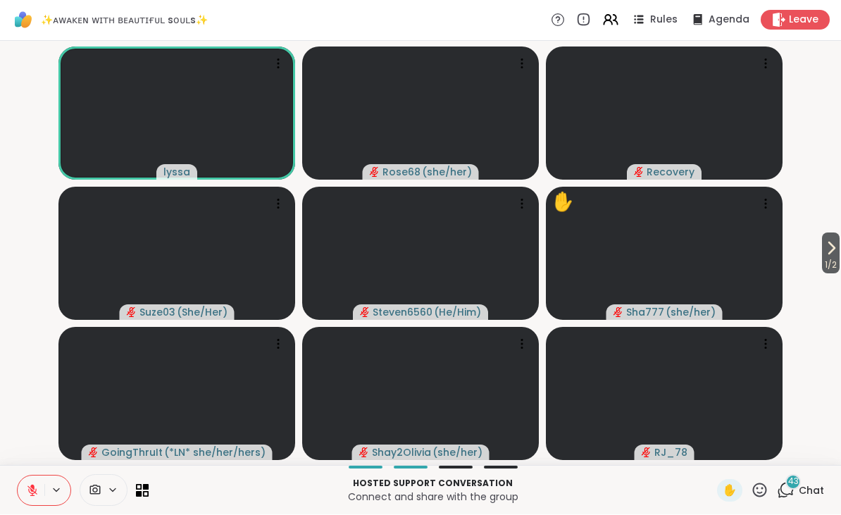
click at [839, 249] on button "1 / 2" at bounding box center [831, 253] width 18 height 41
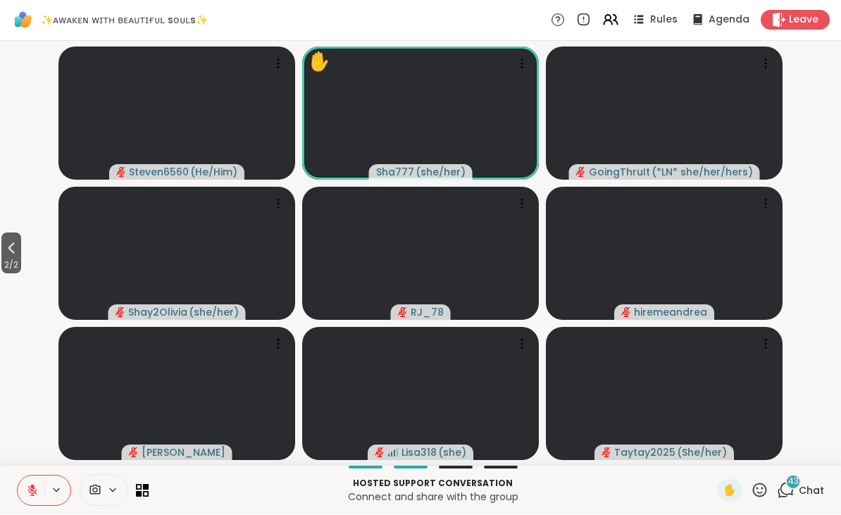
click at [18, 253] on icon at bounding box center [11, 248] width 17 height 17
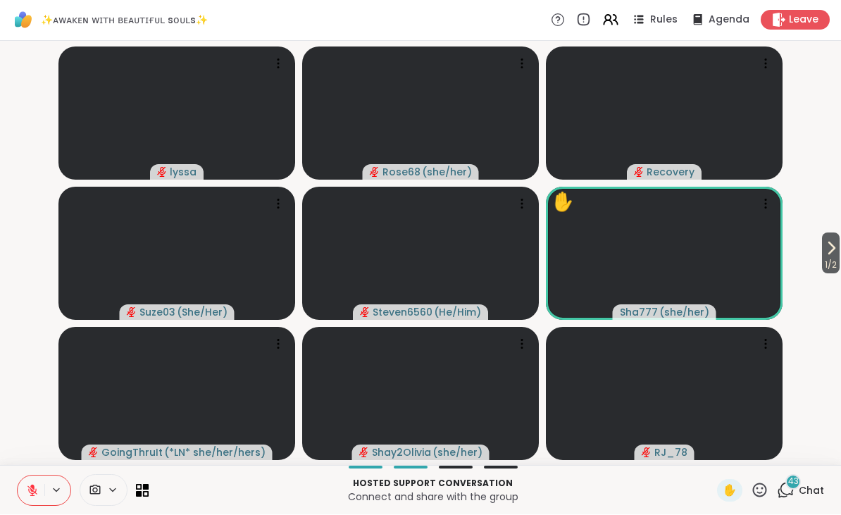
click at [769, 490] on icon at bounding box center [760, 491] width 18 height 18
click at [716, 453] on span "❤️" at bounding box center [719, 453] width 14 height 17
click at [33, 488] on icon at bounding box center [32, 488] width 4 height 6
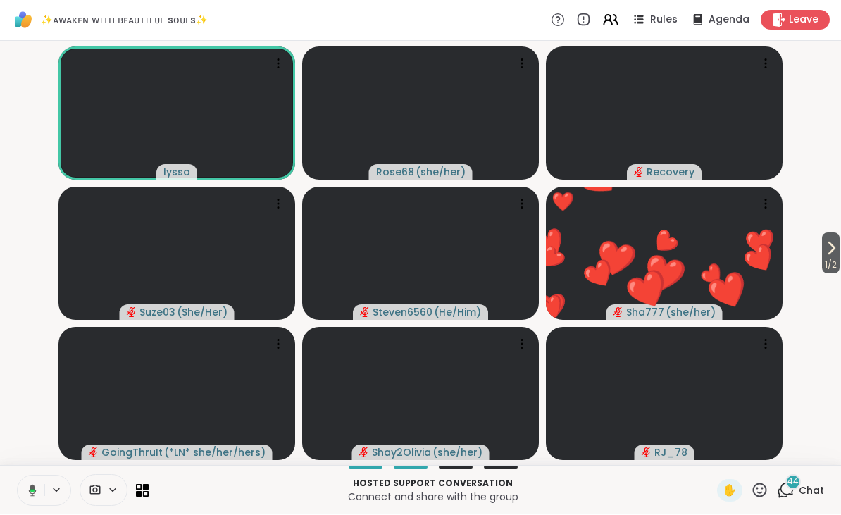
click at [43, 490] on button at bounding box center [30, 491] width 29 height 30
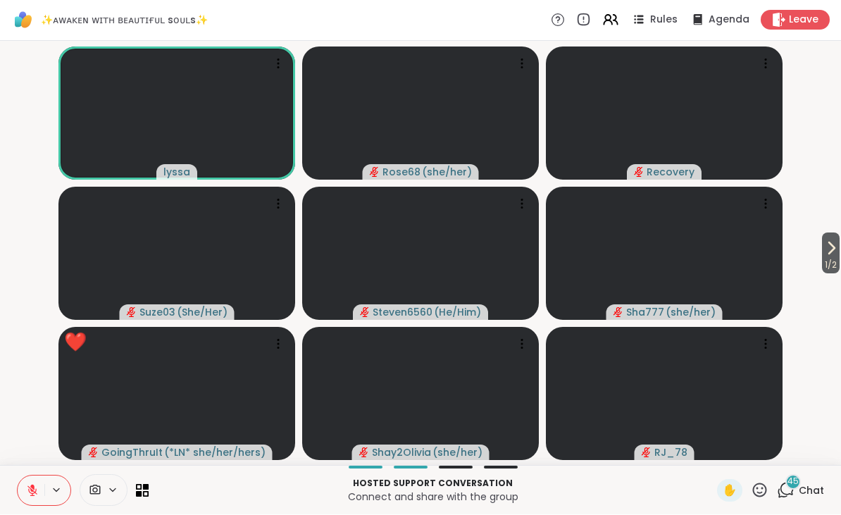
click at [754, 483] on icon at bounding box center [760, 491] width 18 height 18
click at [770, 447] on div "🌟" at bounding box center [780, 454] width 25 height 23
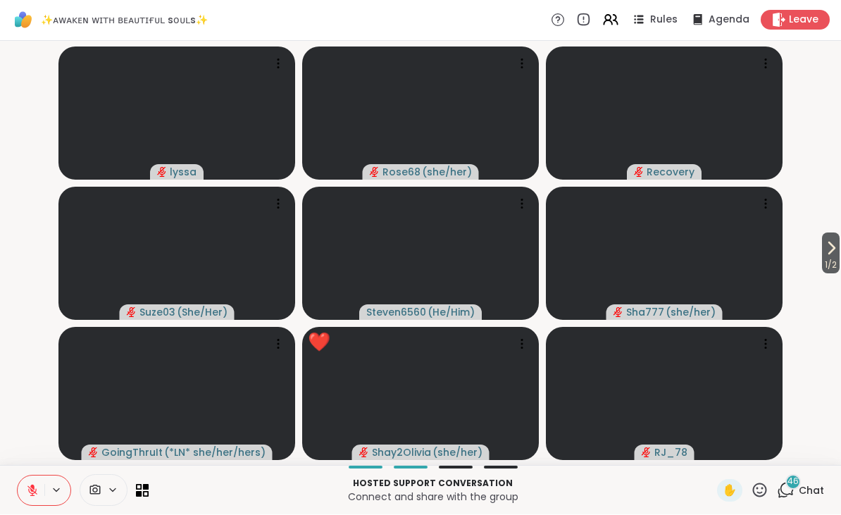
click at [834, 246] on icon at bounding box center [831, 248] width 17 height 17
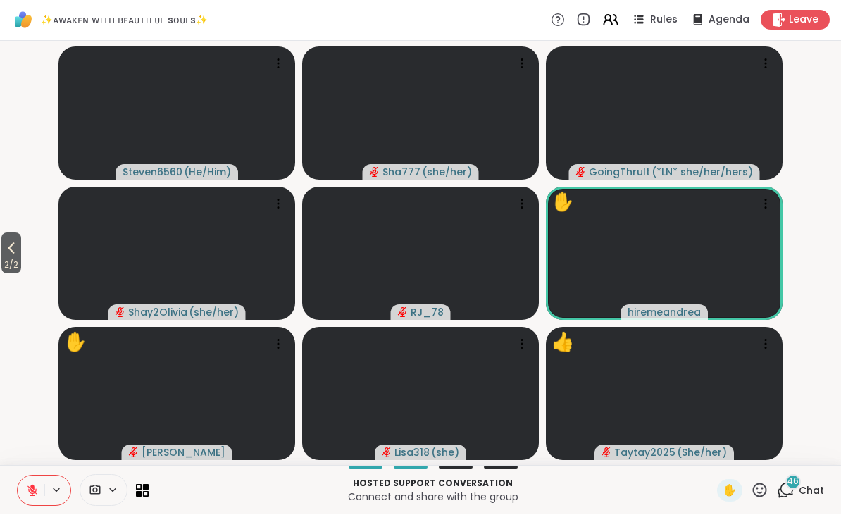
click at [760, 486] on icon at bounding box center [760, 491] width 18 height 18
click at [713, 452] on span "❤️" at bounding box center [719, 453] width 14 height 17
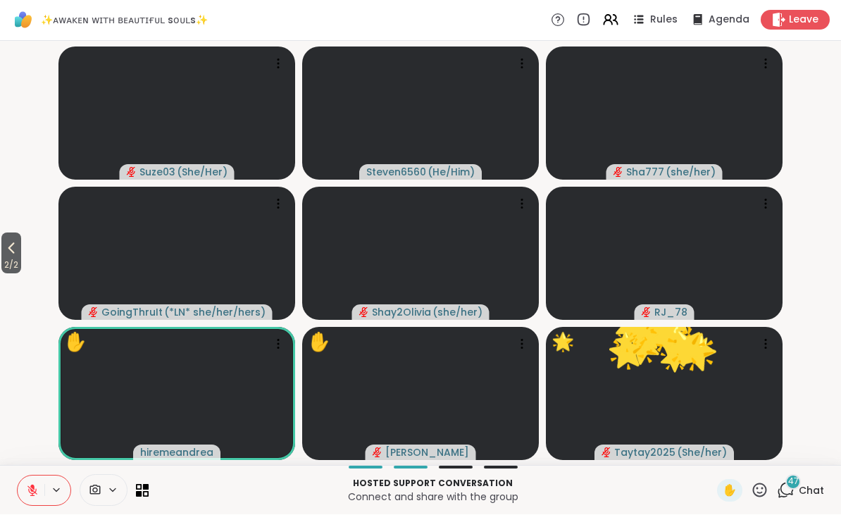
click at [760, 488] on icon at bounding box center [760, 491] width 18 height 18
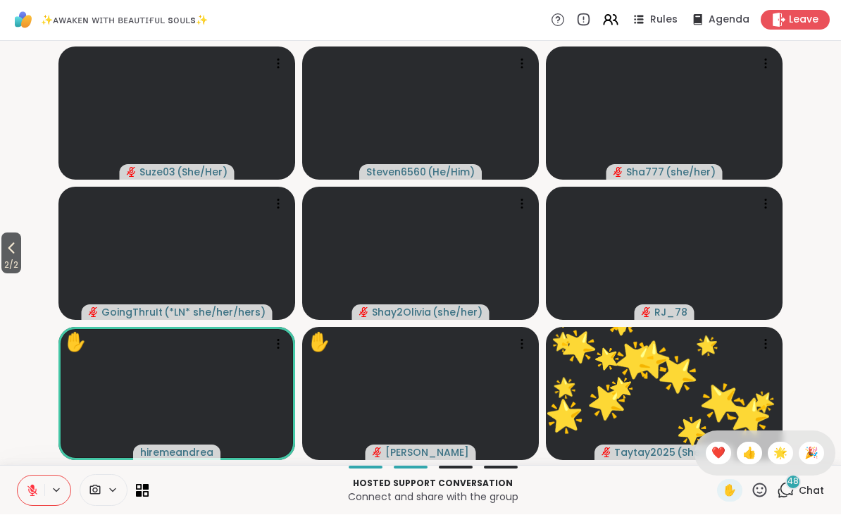
click at [769, 447] on div "🌟" at bounding box center [780, 454] width 25 height 23
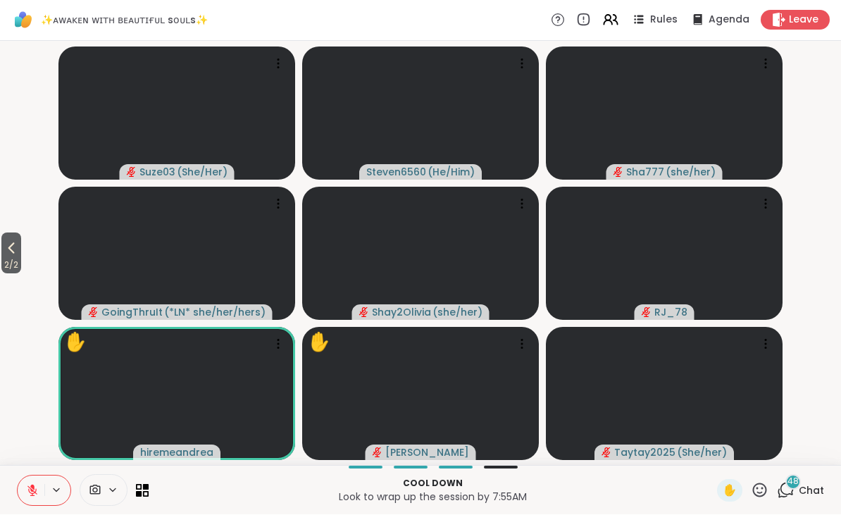
click at [19, 252] on icon at bounding box center [11, 248] width 17 height 17
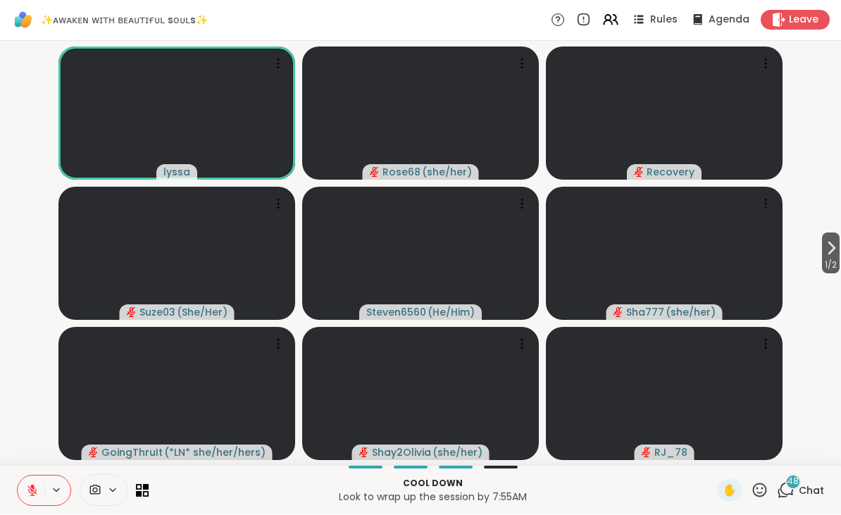
click at [757, 484] on icon at bounding box center [760, 491] width 18 height 18
click at [744, 445] on span "👍" at bounding box center [750, 453] width 14 height 17
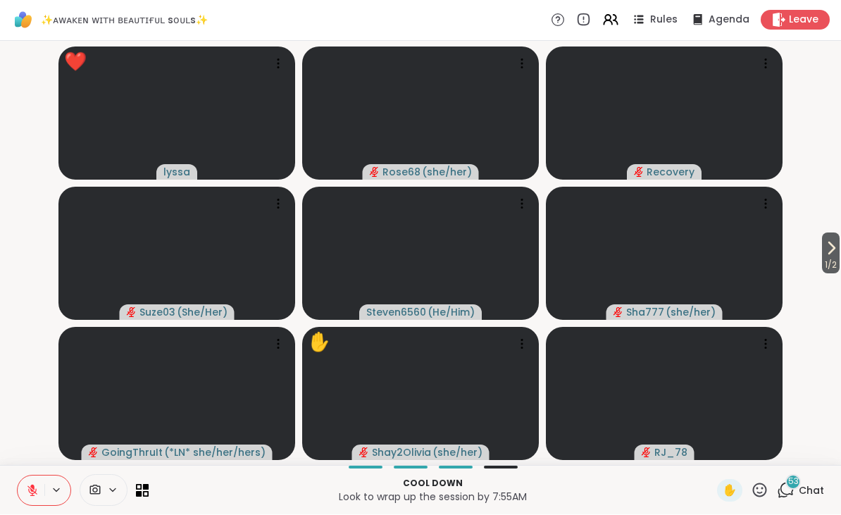
click at [761, 484] on icon at bounding box center [760, 490] width 14 height 14
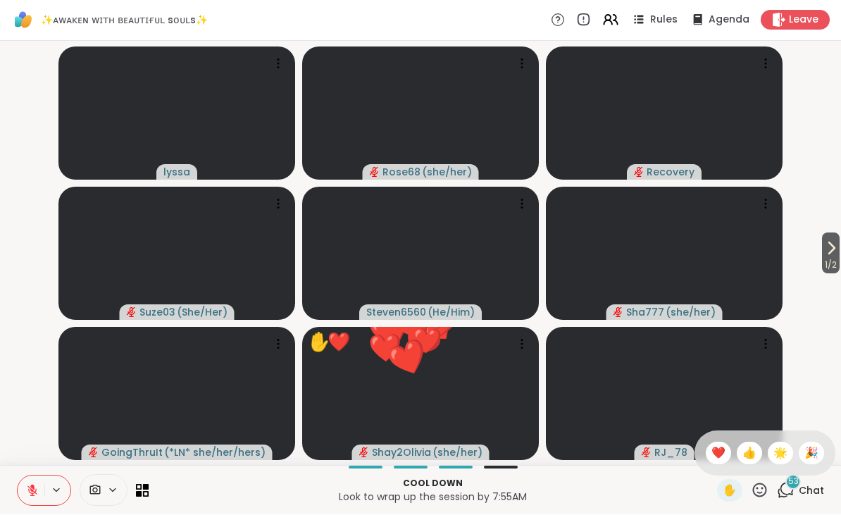
click at [719, 451] on span "❤️" at bounding box center [719, 453] width 14 height 17
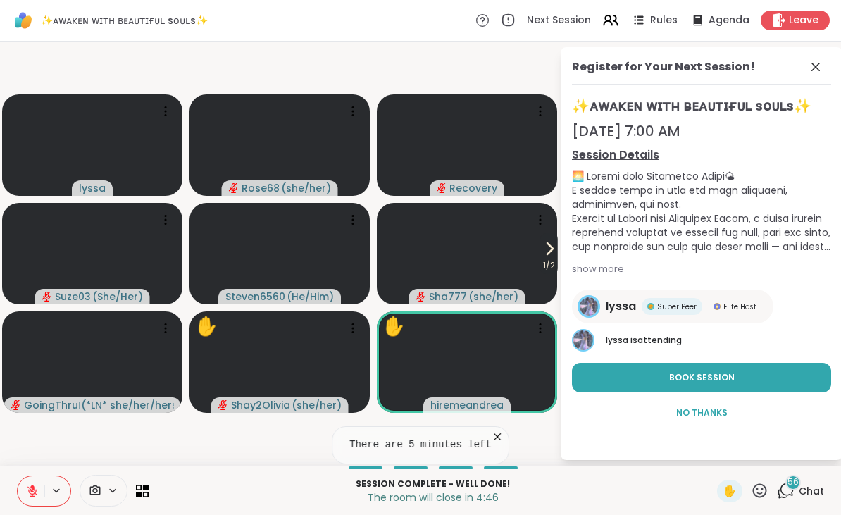
click at [820, 54] on div "Register for Your Next Session! ✨ᴀᴡᴀᴋᴇɴ ᴡɪᴛʜ ʙᴇᴀᴜᴛɪғᴜʟ sᴏᴜʟs✨ [DATE] 7:00 AM Se…" at bounding box center [702, 253] width 282 height 413
click at [815, 66] on icon at bounding box center [816, 67] width 8 height 8
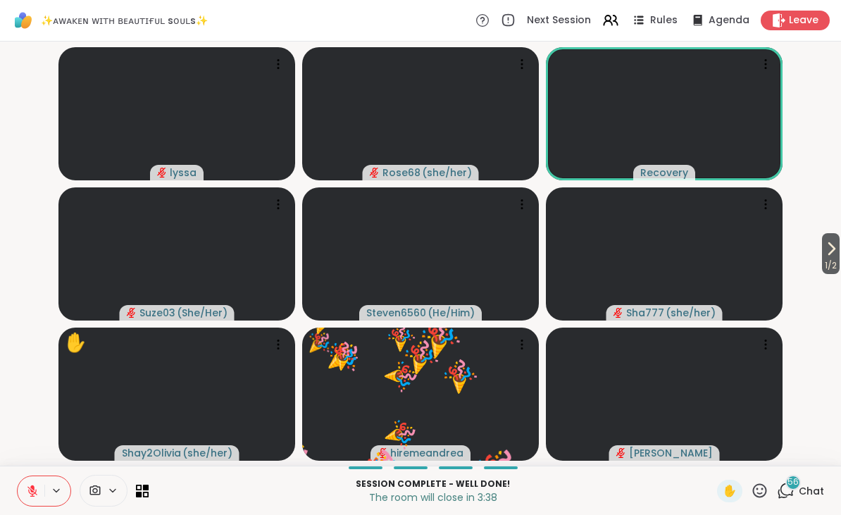
click at [803, 486] on span "Chat" at bounding box center [811, 491] width 25 height 14
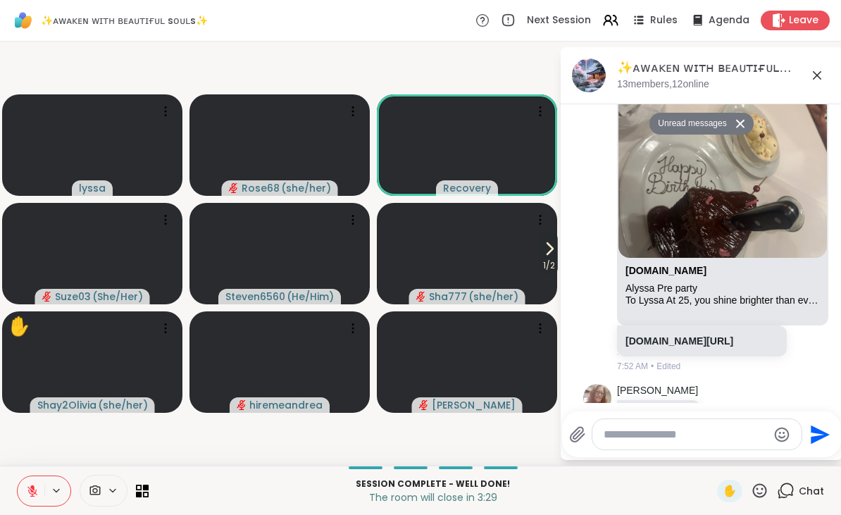
scroll to position [8128, 0]
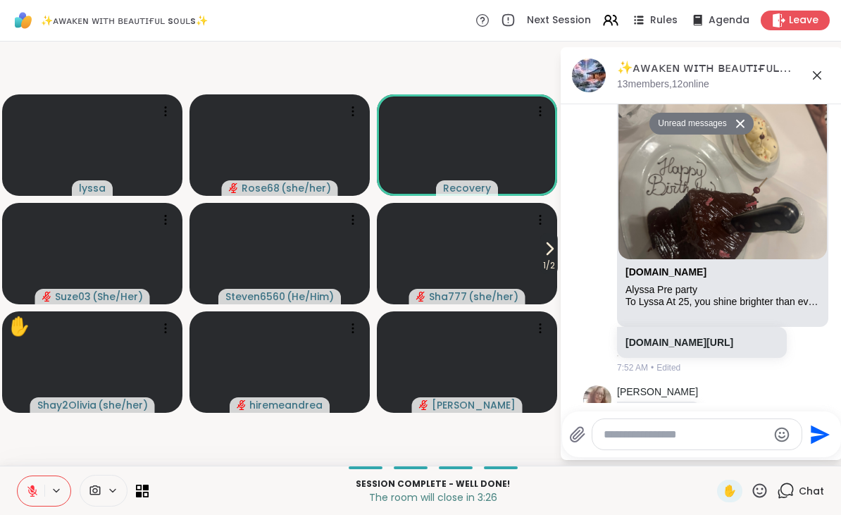
click at [700, 341] on link "[DOMAIN_NAME][URL]" at bounding box center [680, 342] width 108 height 11
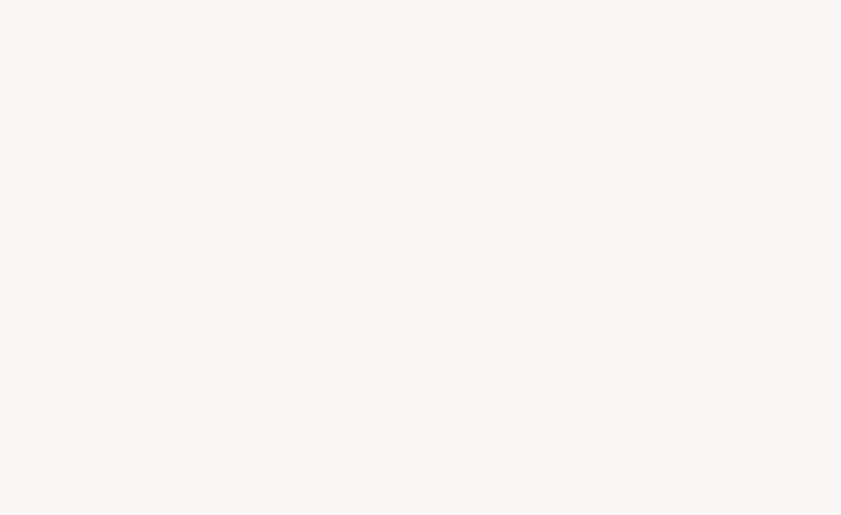
click at [257, 203] on div at bounding box center [420, 257] width 841 height 515
click at [294, 164] on div at bounding box center [420, 257] width 841 height 515
click at [293, 163] on div at bounding box center [420, 257] width 841 height 515
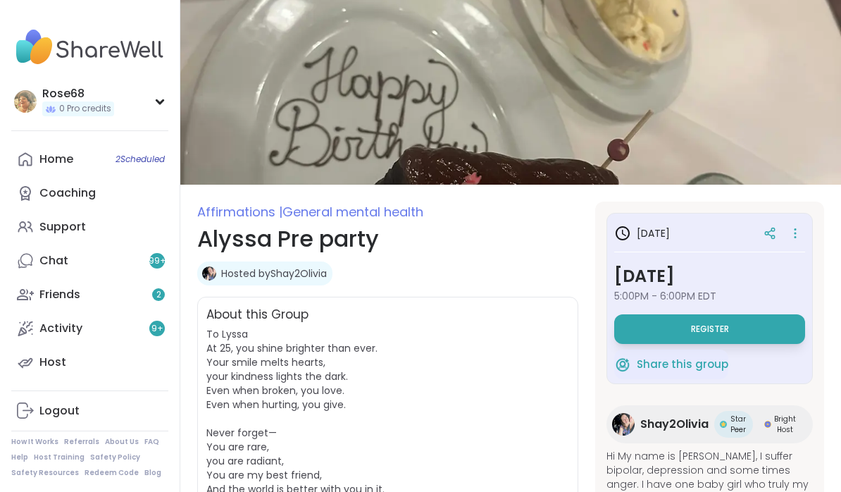
click at [708, 331] on span "Register" at bounding box center [710, 328] width 38 height 11
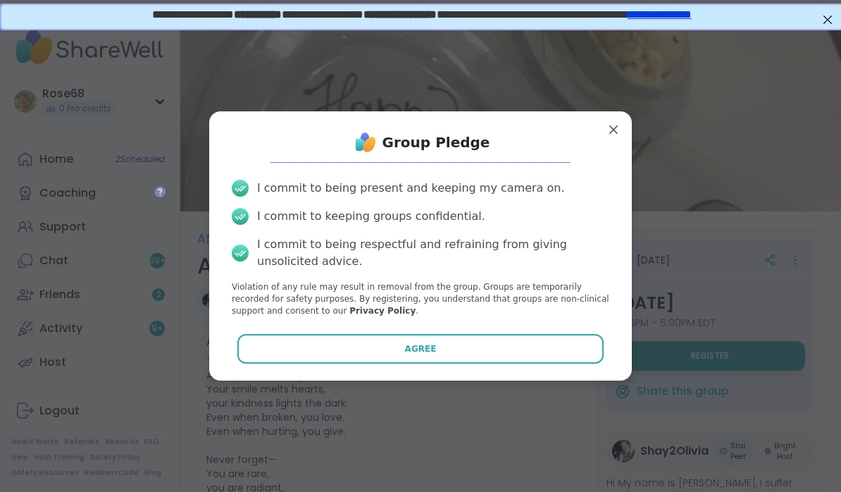
click at [458, 354] on button "Agree" at bounding box center [421, 349] width 367 height 30
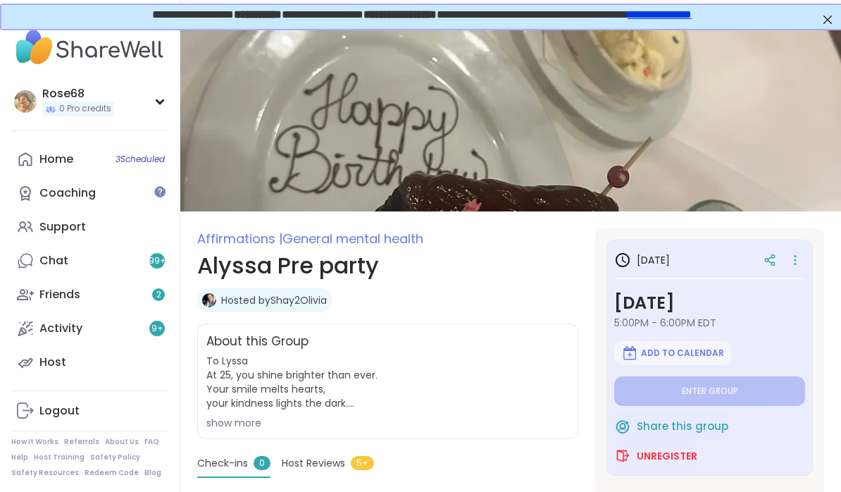
type textarea "*"
